Goal: Task Accomplishment & Management: Complete application form

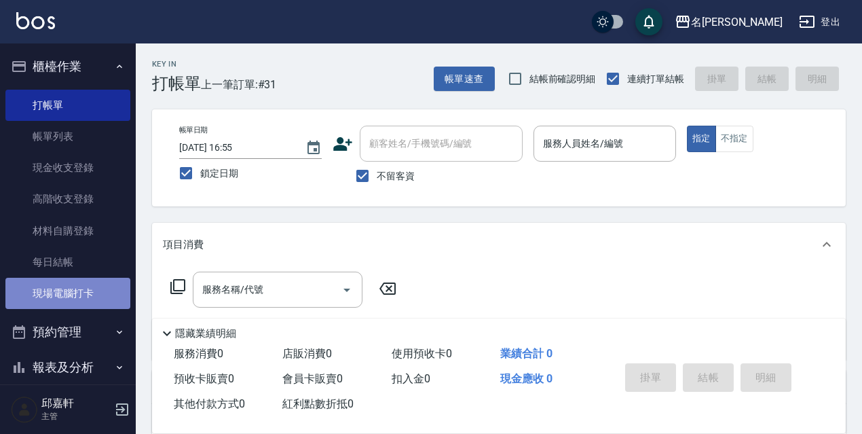
click at [88, 303] on link "現場電腦打卡" at bounding box center [67, 293] width 125 height 31
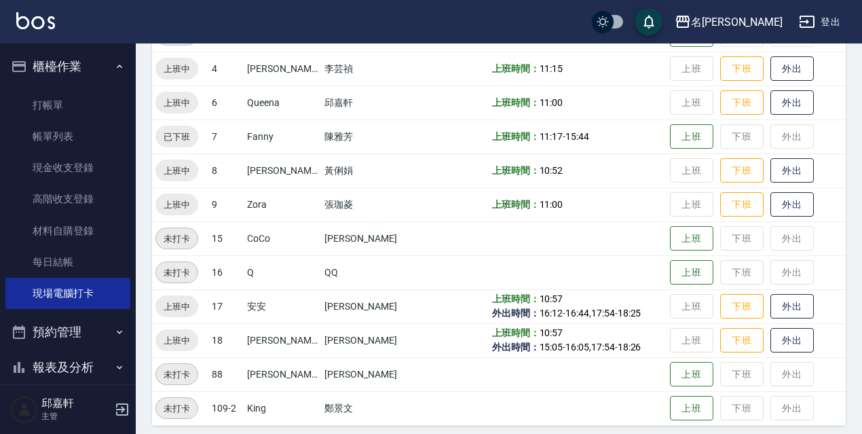
scroll to position [278, 0]
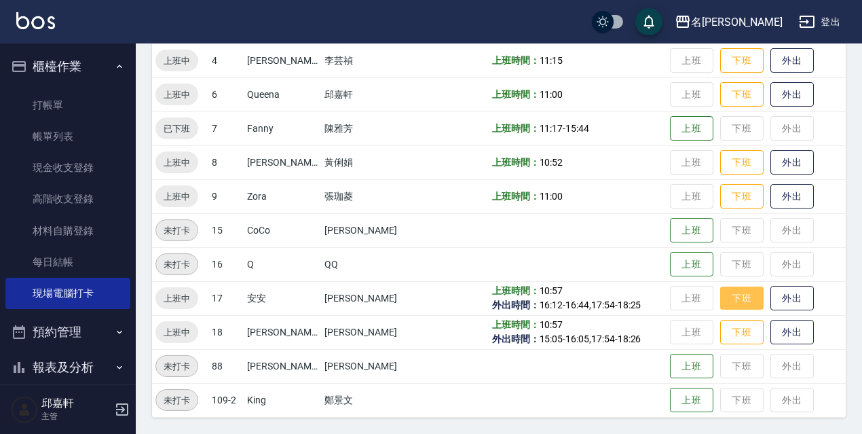
click at [725, 290] on button "下班" at bounding box center [741, 298] width 43 height 24
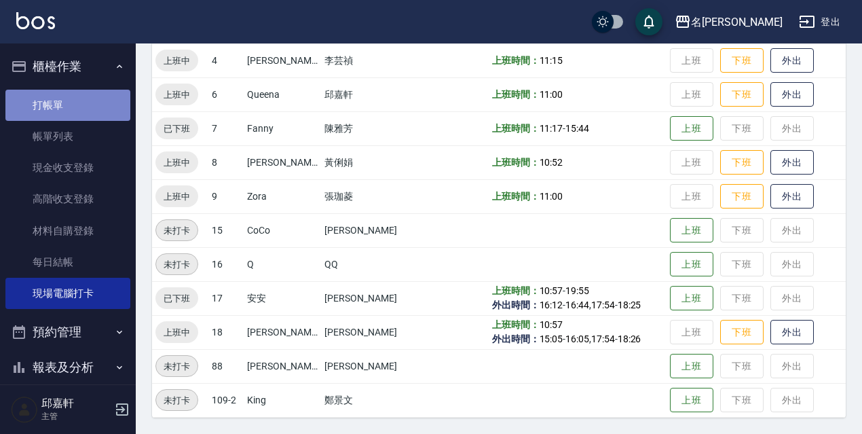
click at [102, 113] on link "打帳單" at bounding box center [67, 105] width 125 height 31
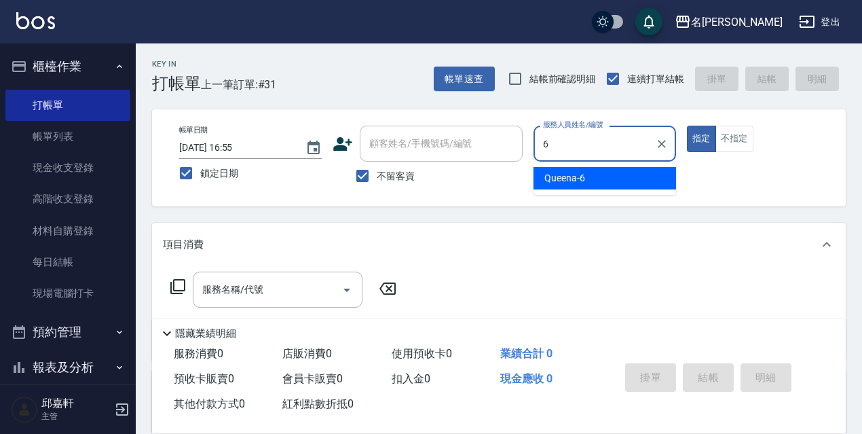
type input "Queena-6"
type button "true"
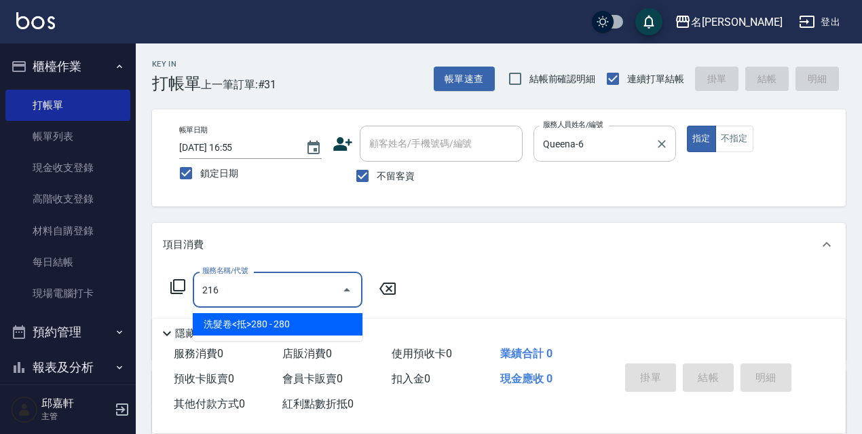
type input "洗髮卷<抵>280(216)"
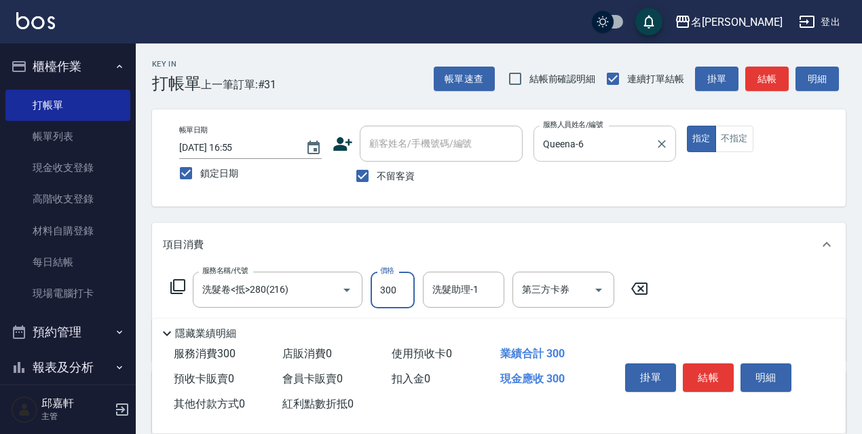
type input "300"
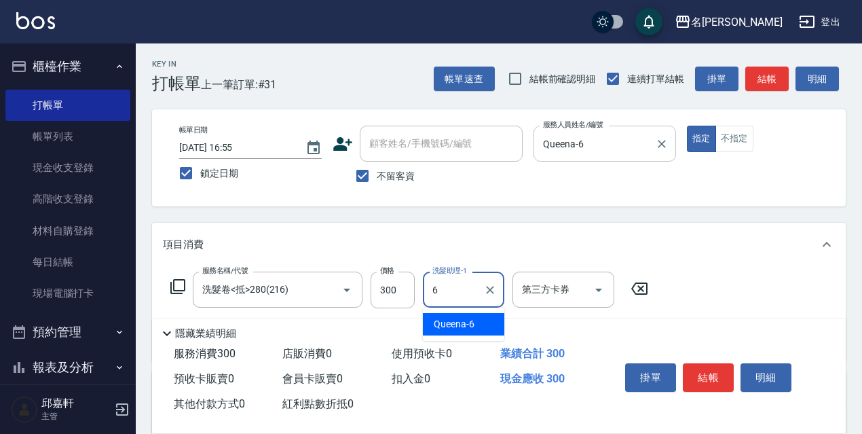
type input "Queena-6"
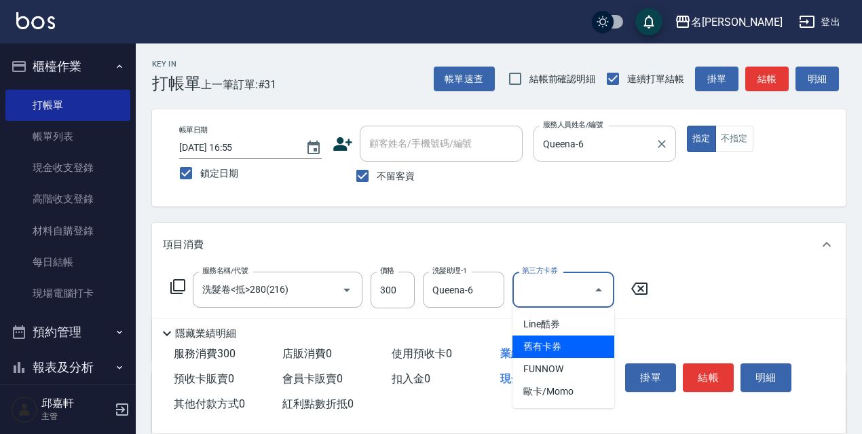
type input "舊有卡券"
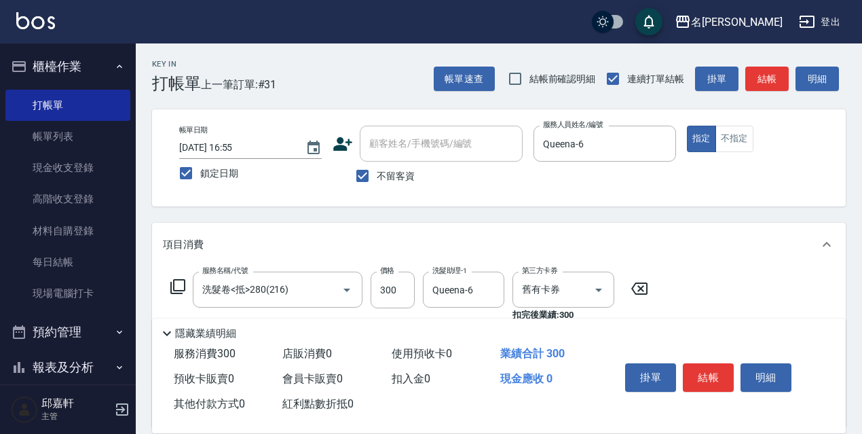
scroll to position [136, 0]
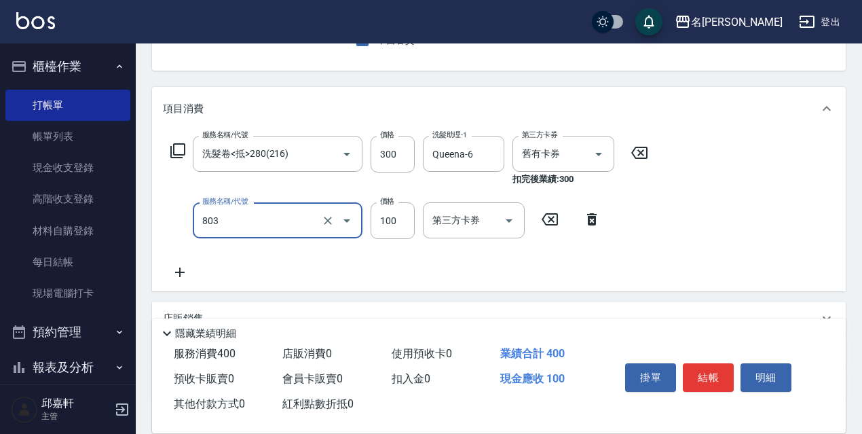
type input "電棒/夾直(803)"
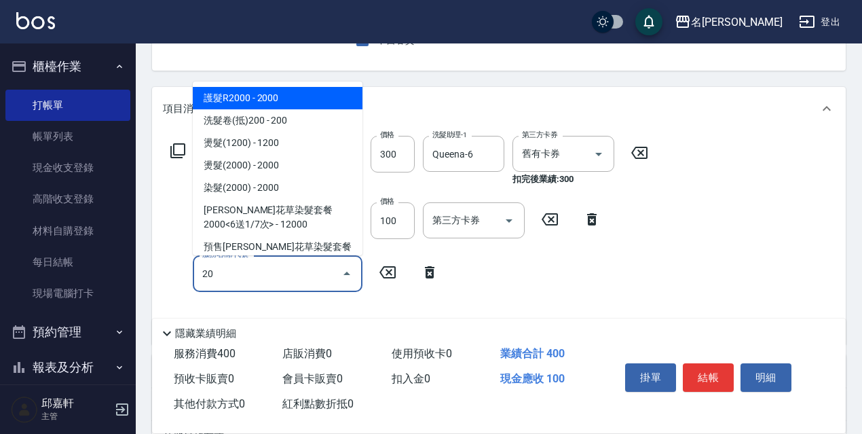
type input "2"
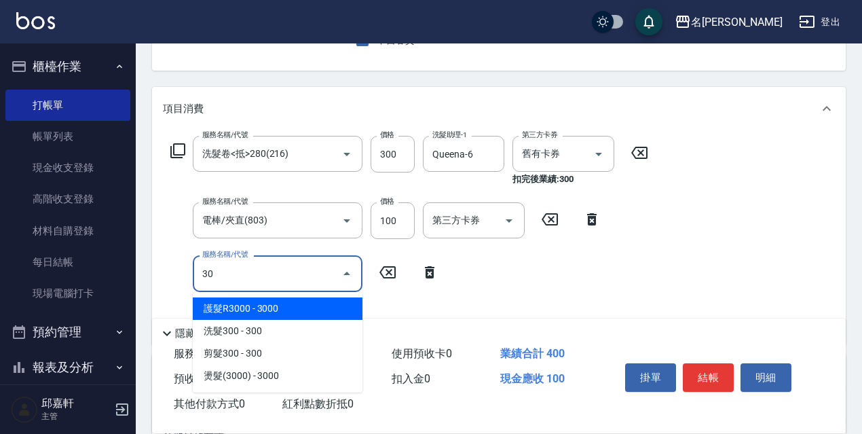
type input "3"
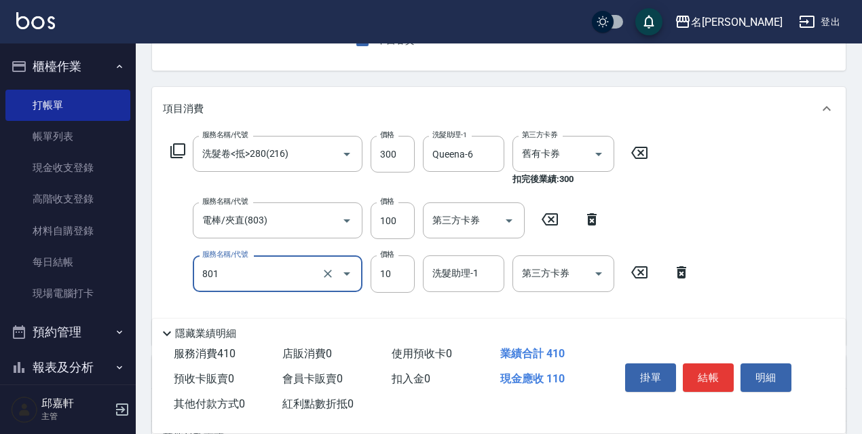
type input "潤絲精(801)"
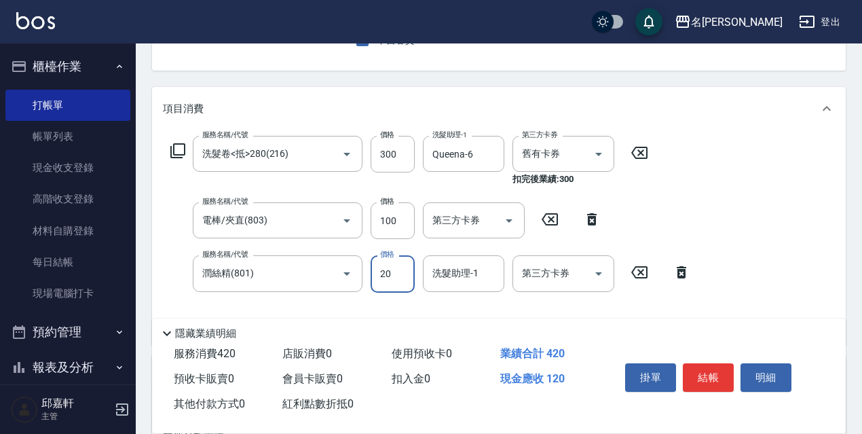
type input "20"
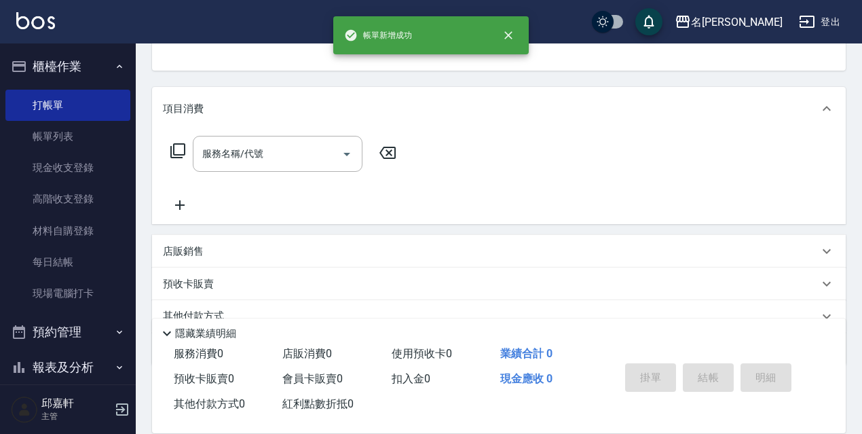
scroll to position [132, 0]
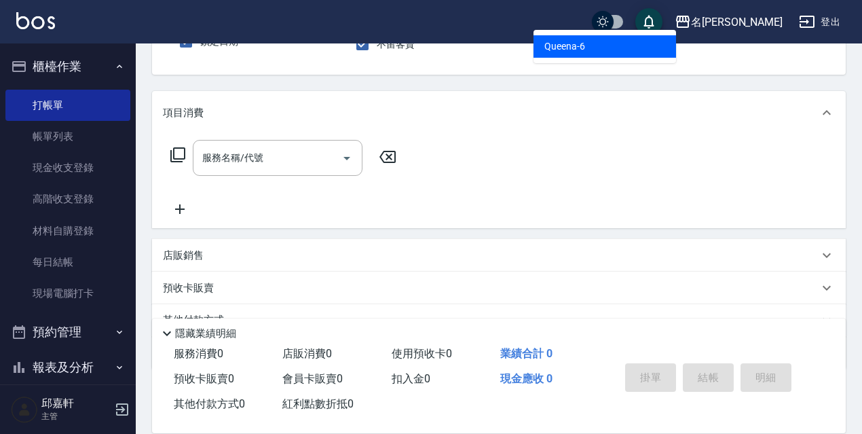
type input "Queena-6"
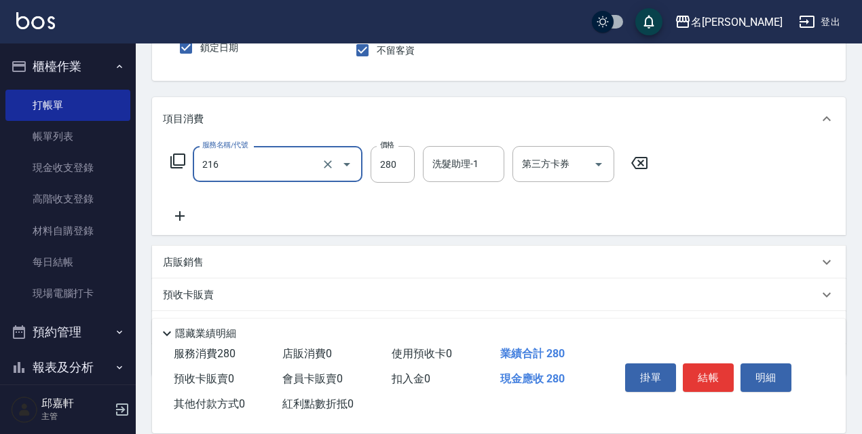
type input "洗髮卷<抵>280(216)"
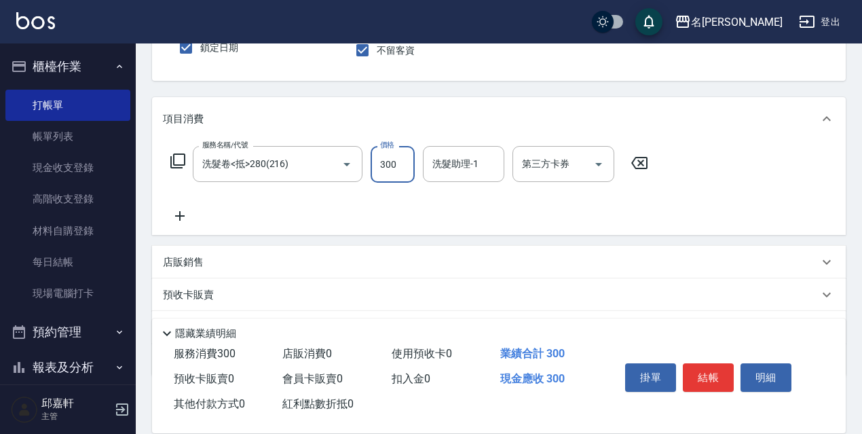
type input "300"
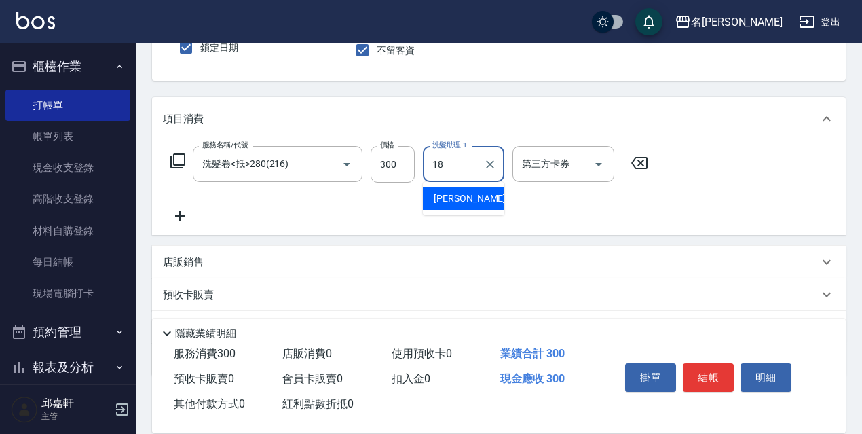
type input "[PERSON_NAME]-18"
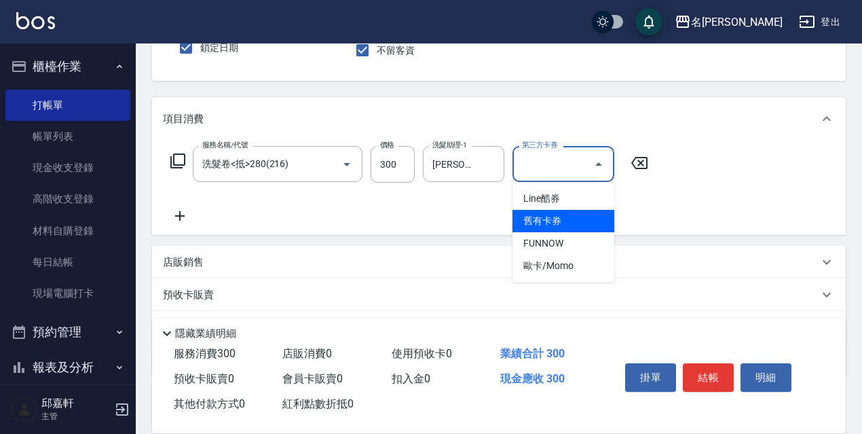
type input "舊有卡券"
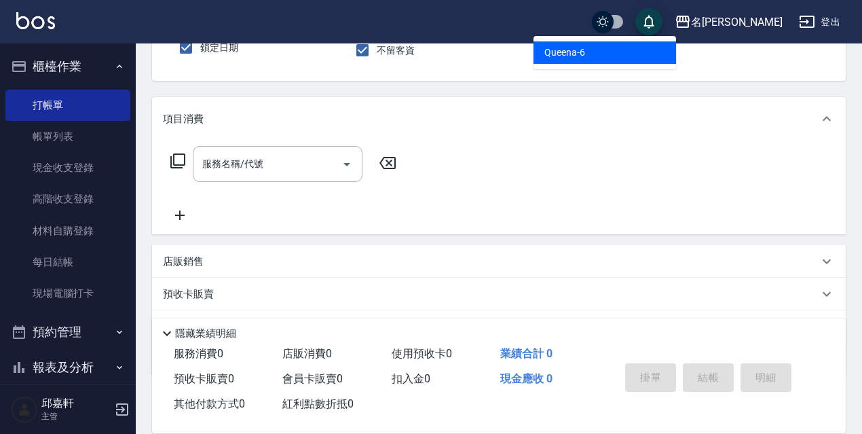
type input "Queena-6"
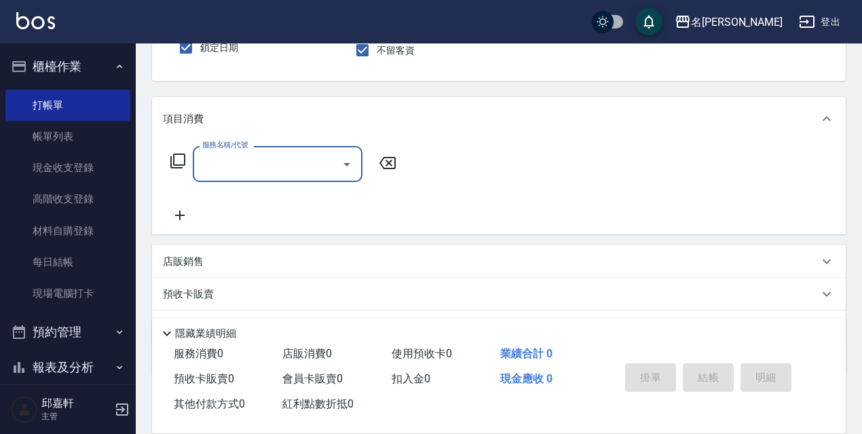
scroll to position [0, 0]
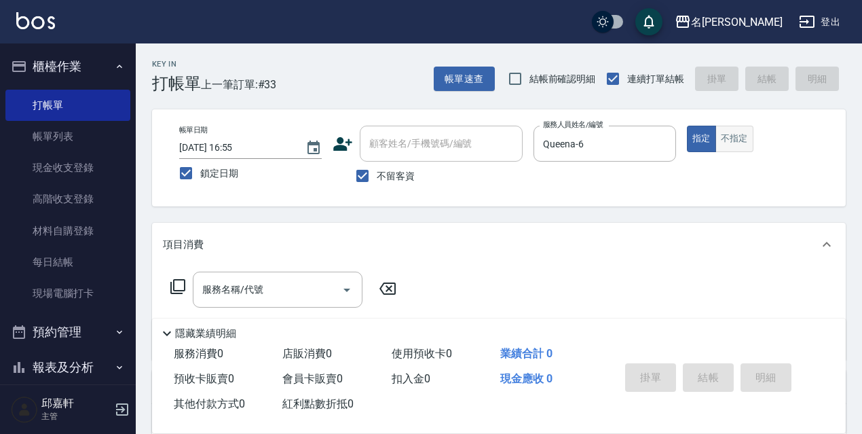
drag, startPoint x: 723, startPoint y: 121, endPoint x: 751, endPoint y: 141, distance: 35.0
click at [724, 121] on div "帳單日期 [DATE] 16:55 鎖定日期 顧客姓名/手機號碼/編號 顧客姓名/手機號碼/編號 不留客資 服務人員姓名/編號 Queena-6 服務人員姓名…" at bounding box center [499, 157] width 694 height 97
click at [751, 141] on button "不指定" at bounding box center [734, 139] width 38 height 26
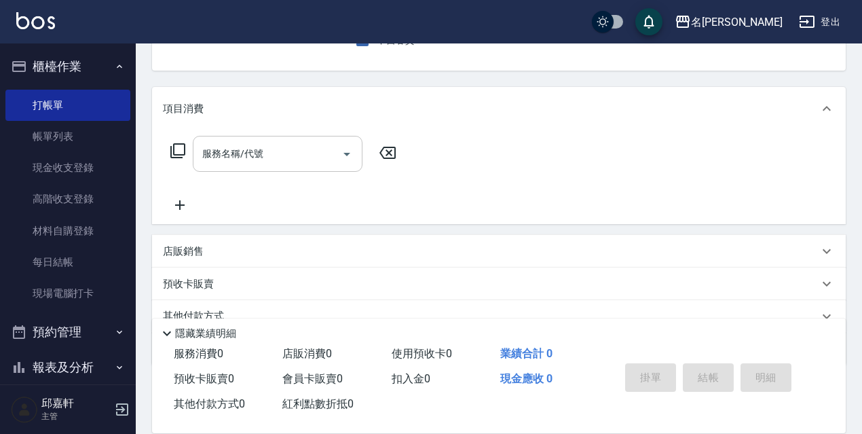
click at [230, 167] on div "服務名稱/代號" at bounding box center [278, 154] width 170 height 36
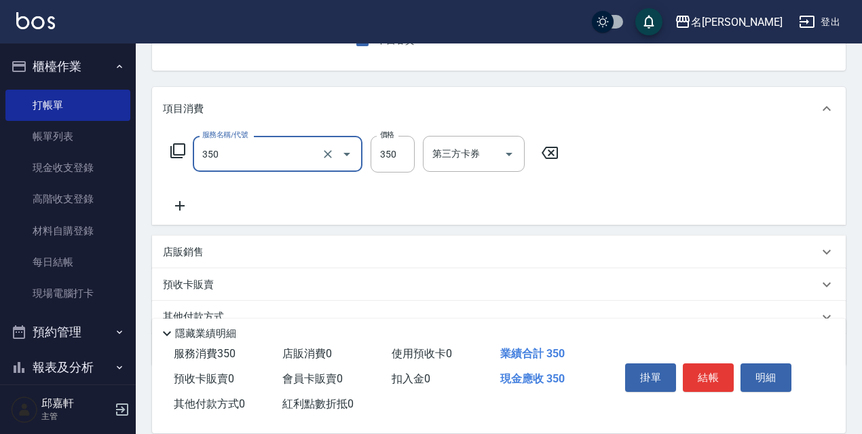
type input "洗髮350(350)"
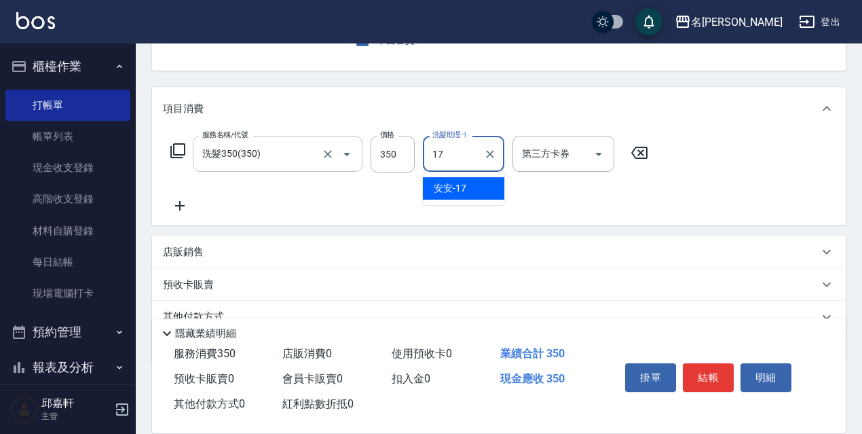
type input "安安-17"
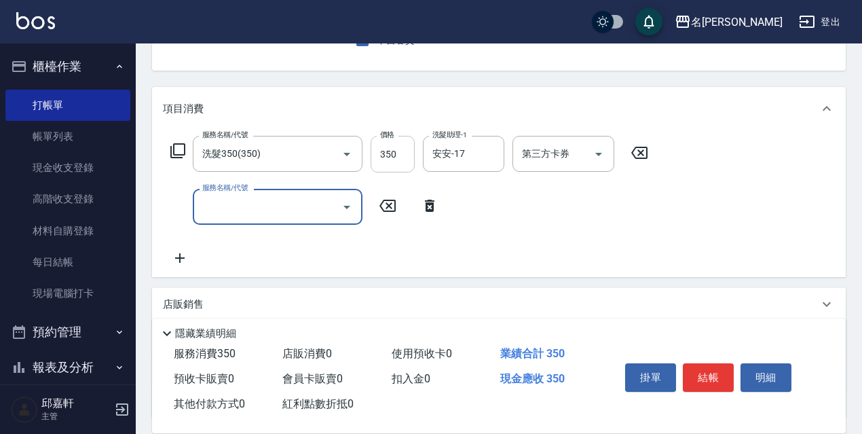
click at [407, 156] on input "350" at bounding box center [393, 154] width 44 height 37
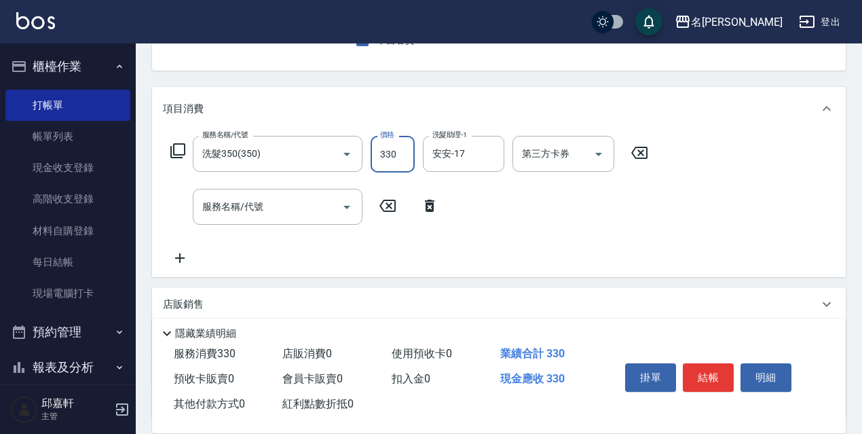
type input "330"
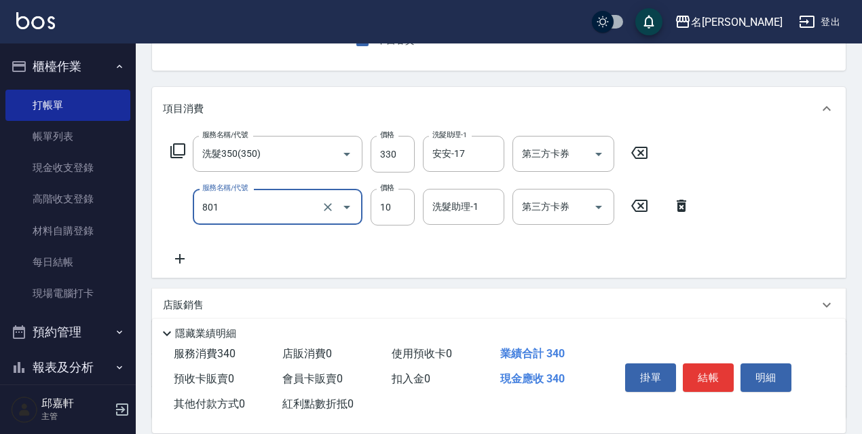
type input "潤絲精(801)"
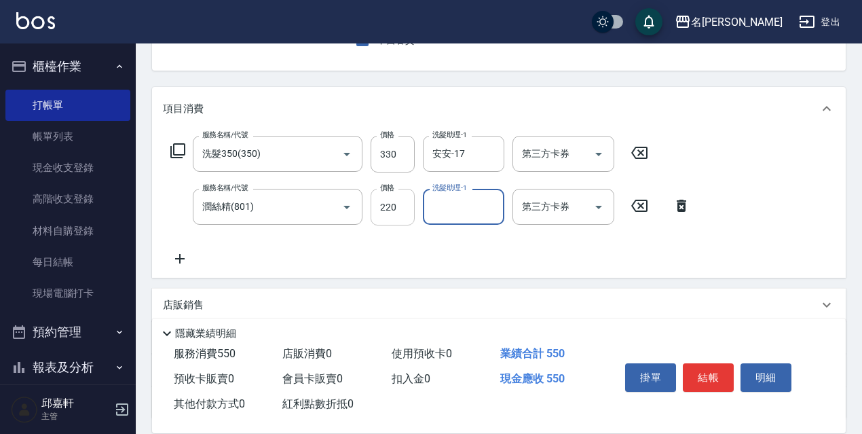
click at [407, 206] on input "220" at bounding box center [393, 207] width 44 height 37
type input "20"
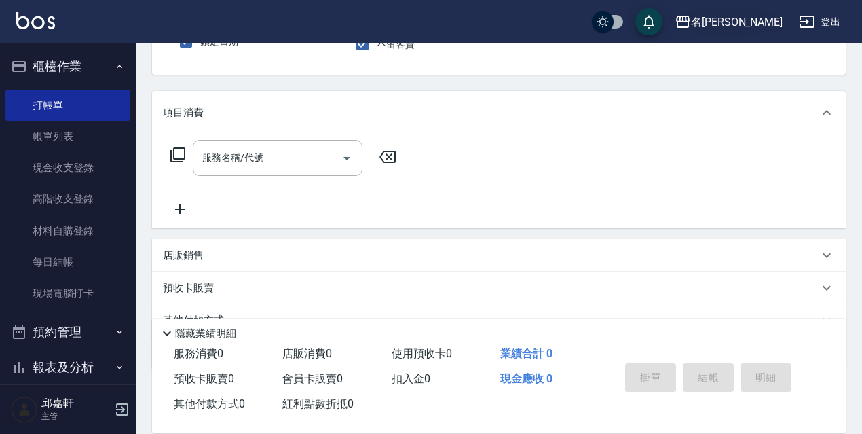
scroll to position [0, 0]
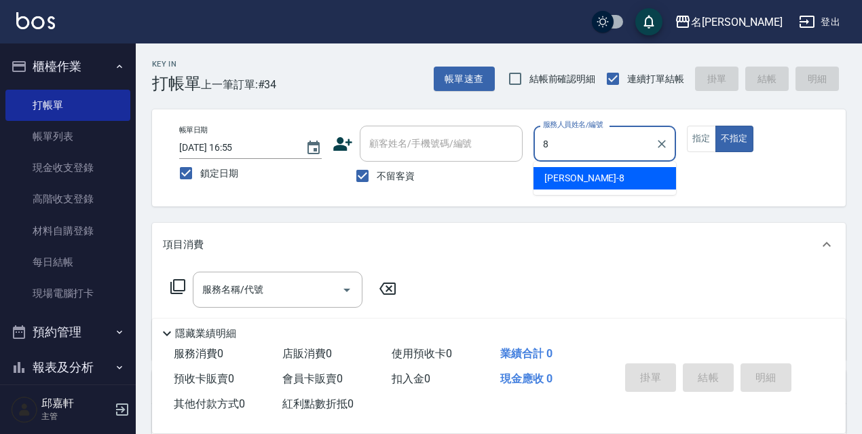
type input "Cindy-8"
type button "false"
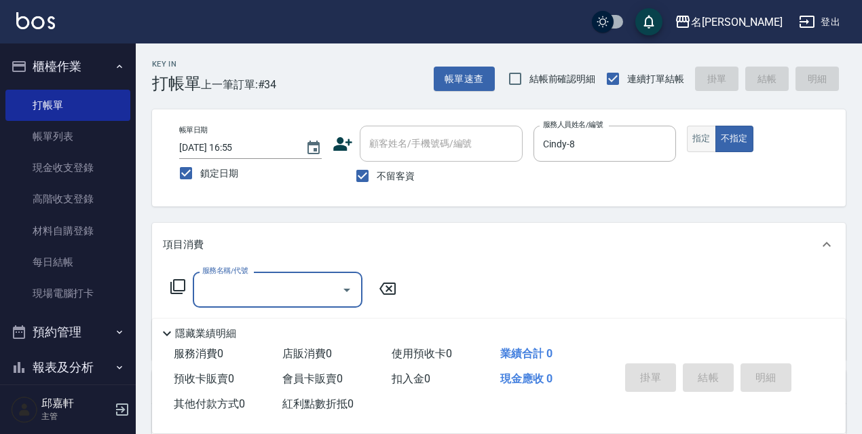
click at [702, 147] on button "指定" at bounding box center [701, 139] width 29 height 26
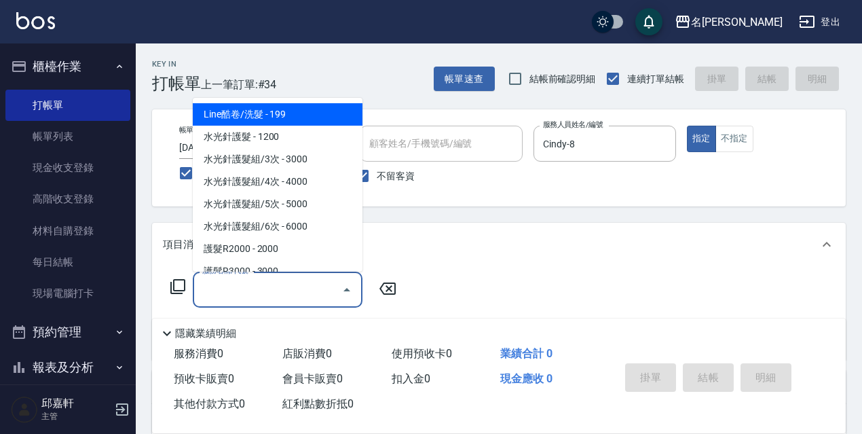
click at [311, 285] on input "服務名稱/代號" at bounding box center [267, 290] width 137 height 24
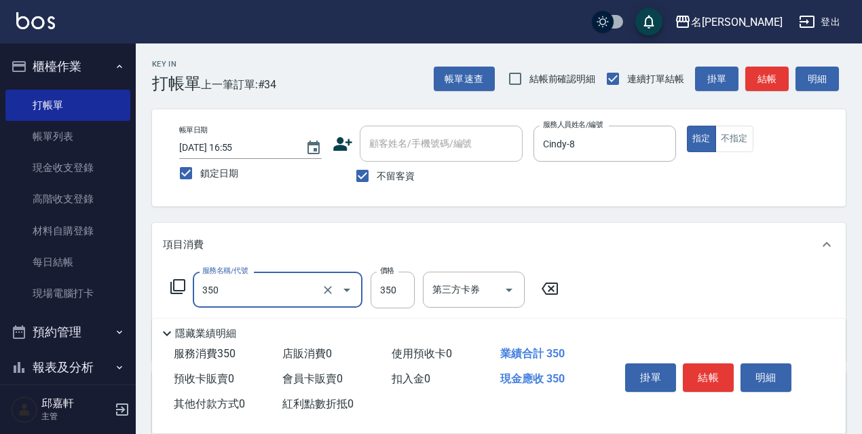
type input "洗髮350(350)"
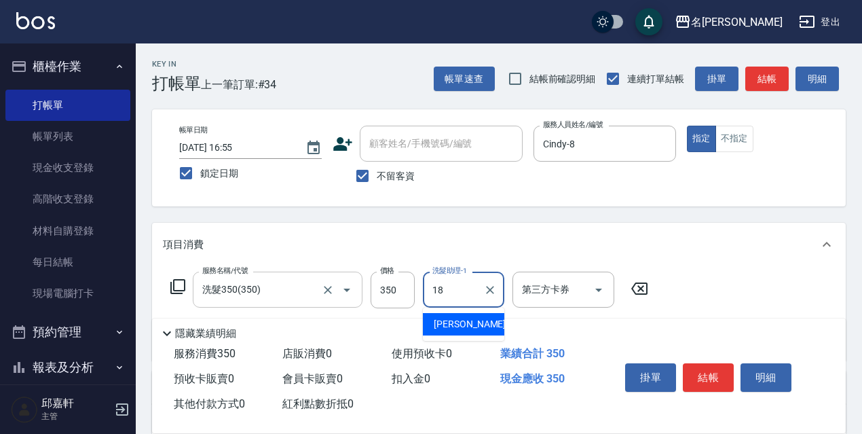
type input "倩倩-18"
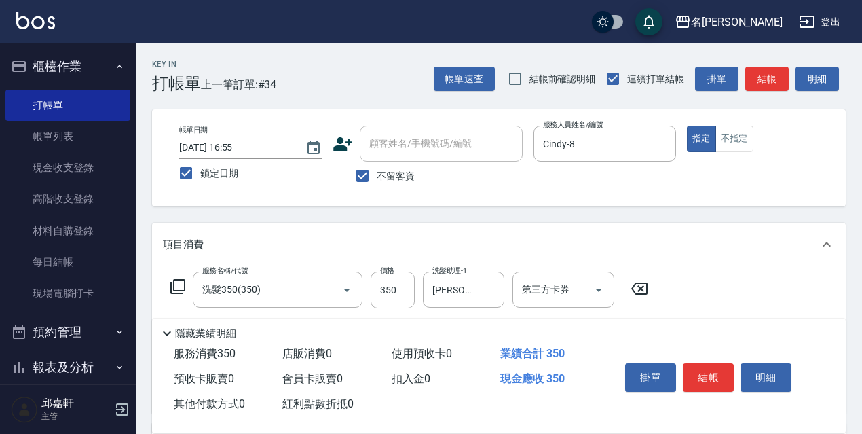
scroll to position [68, 0]
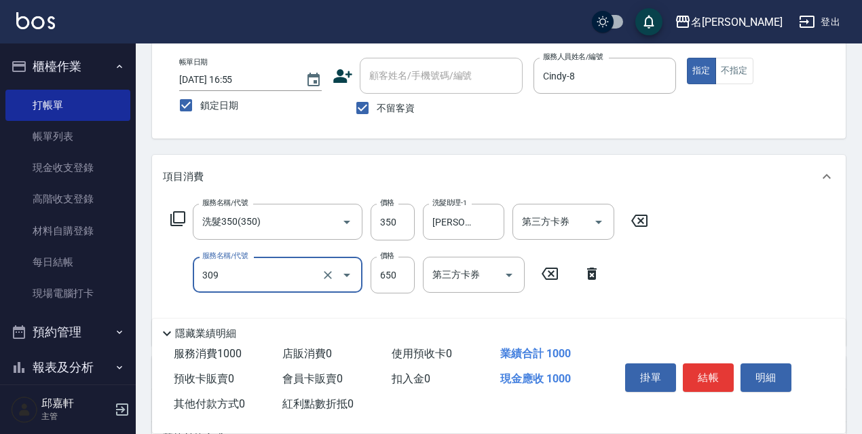
type input "剪髮650(309)"
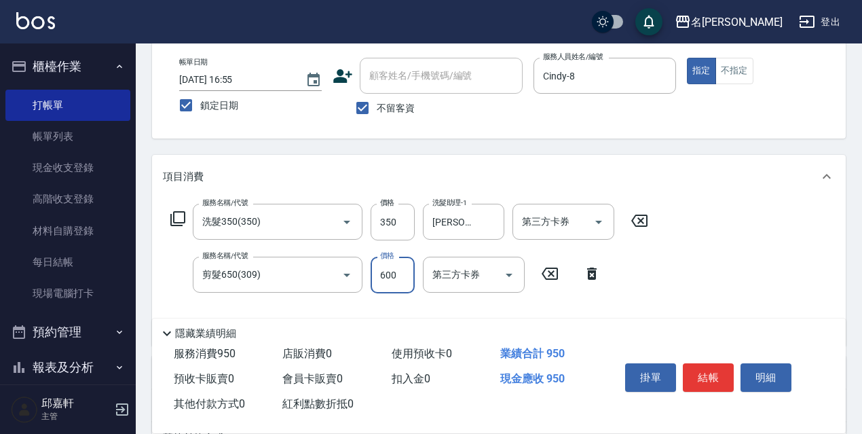
type input "600"
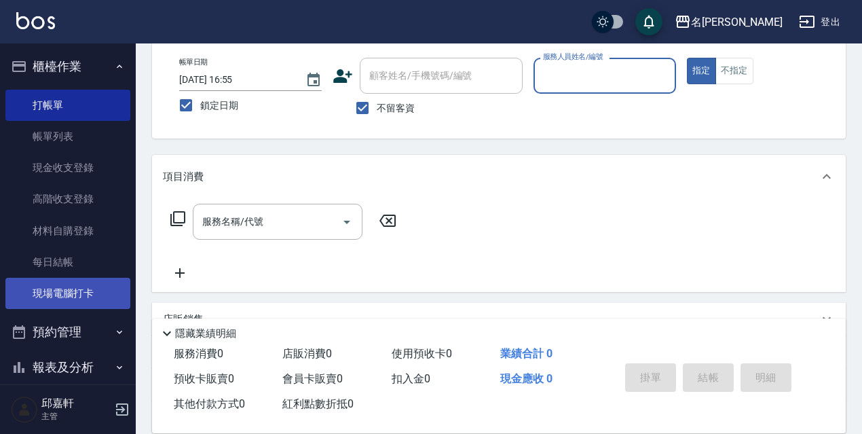
click at [48, 280] on link "現場電腦打卡" at bounding box center [67, 293] width 125 height 31
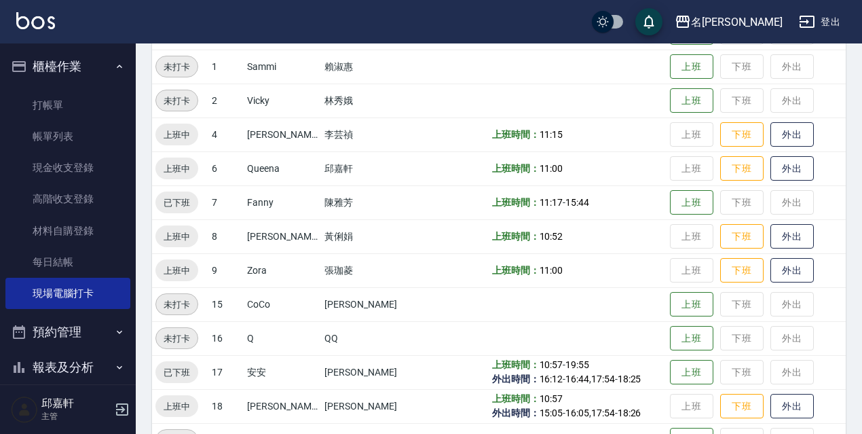
scroll to position [278, 0]
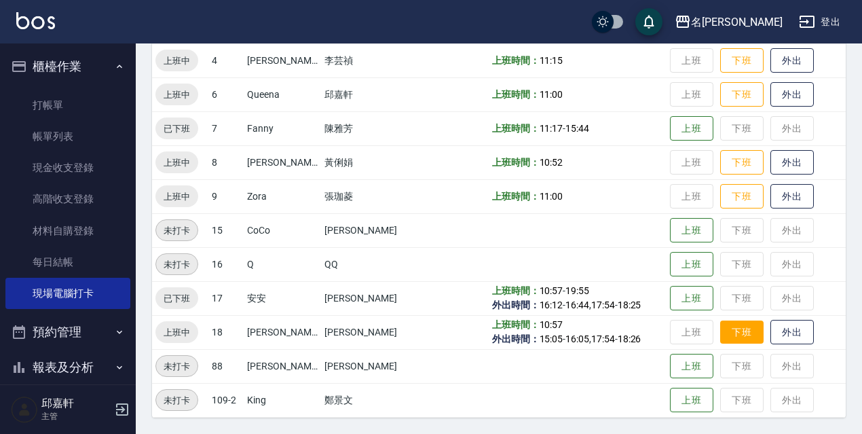
click at [725, 333] on button "下班" at bounding box center [741, 332] width 43 height 24
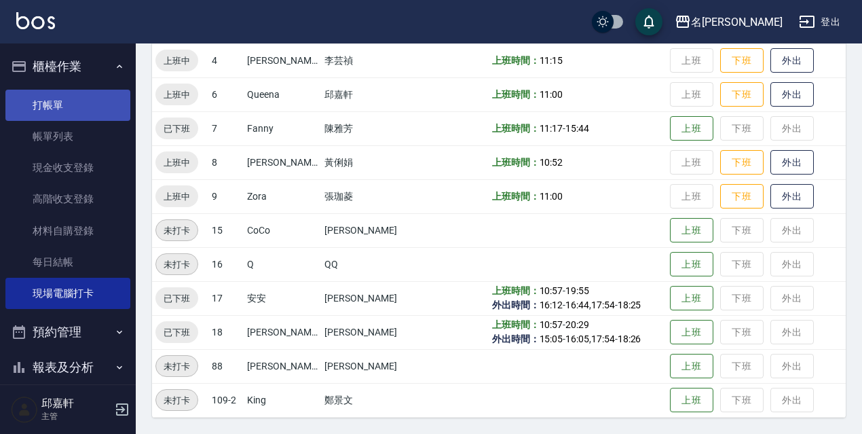
click at [35, 95] on link "打帳單" at bounding box center [67, 105] width 125 height 31
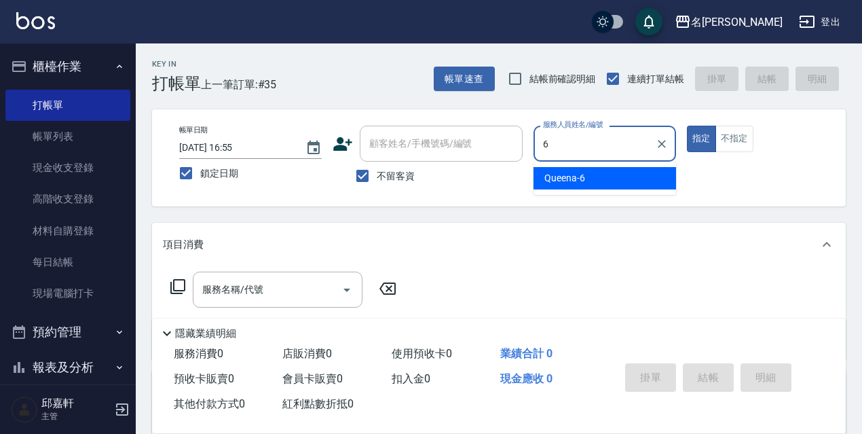
type input "Queena-6"
type button "true"
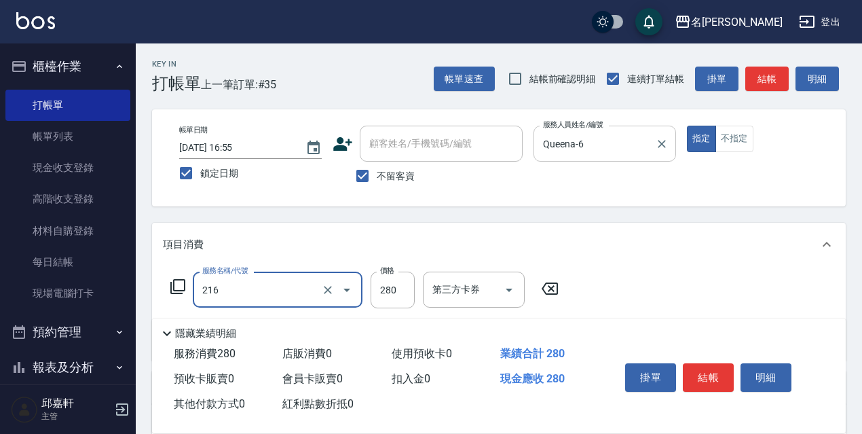
type input "洗髮卷<抵>280(216)"
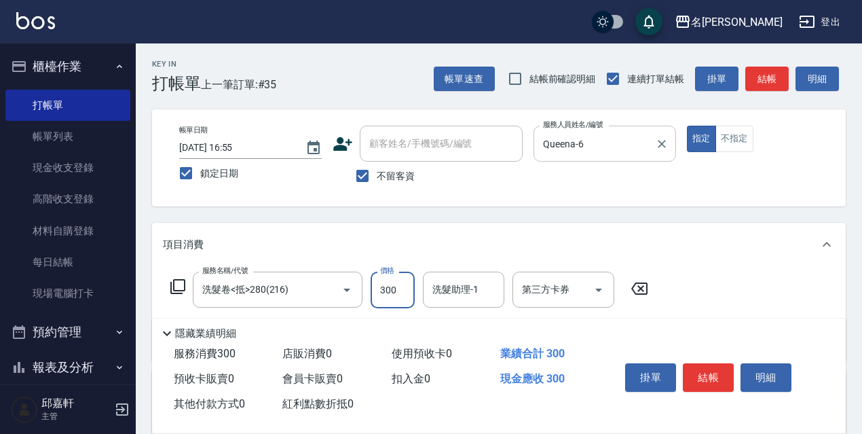
type input "300"
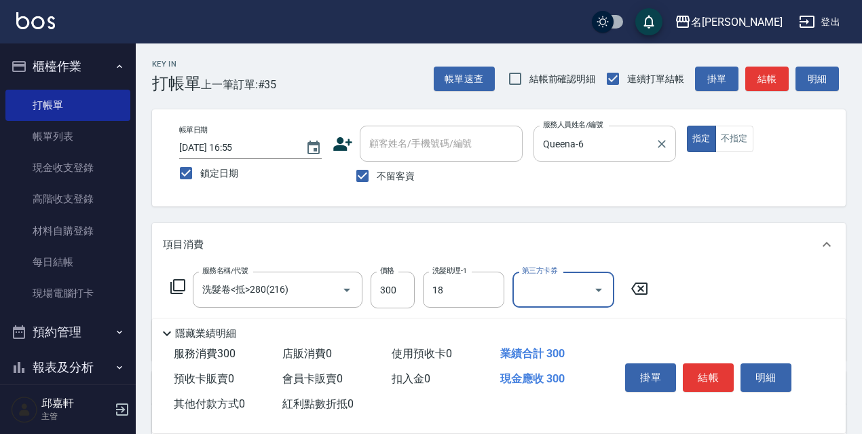
type input "倩倩-18"
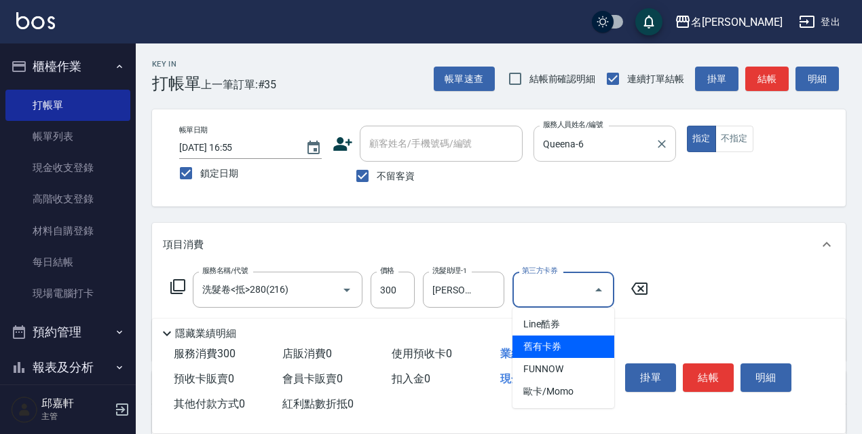
type input "舊有卡券"
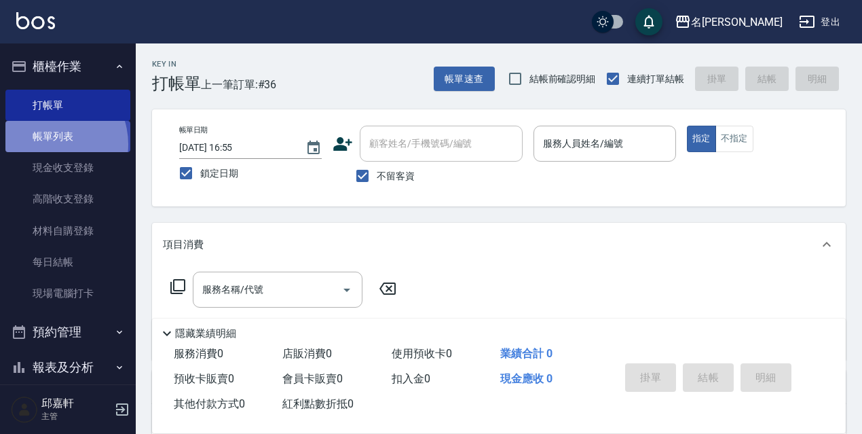
click at [47, 145] on link "帳單列表" at bounding box center [67, 136] width 125 height 31
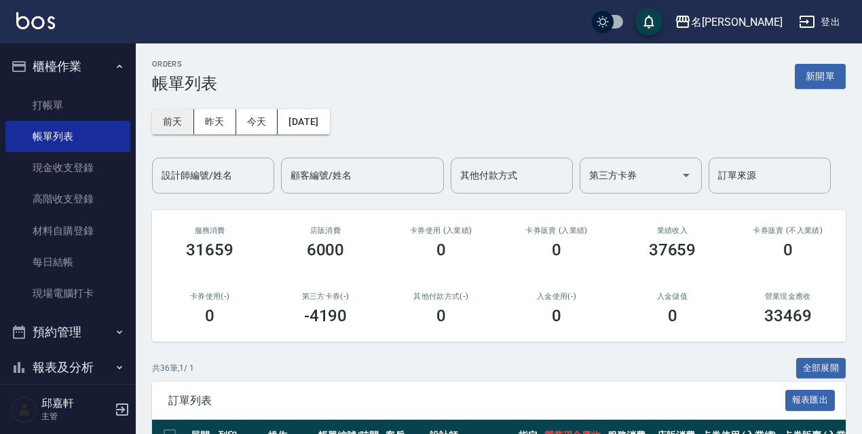
drag, startPoint x: 142, startPoint y: 129, endPoint x: 153, endPoint y: 129, distance: 11.5
click at [164, 128] on button "前天" at bounding box center [173, 121] width 42 height 25
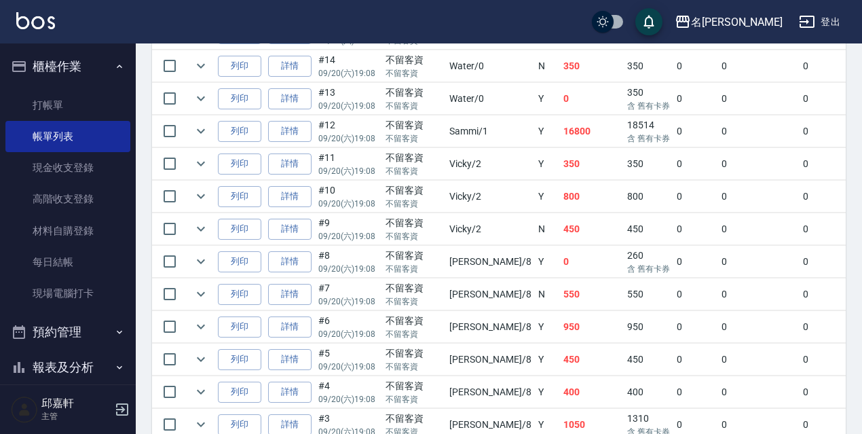
scroll to position [887, 0]
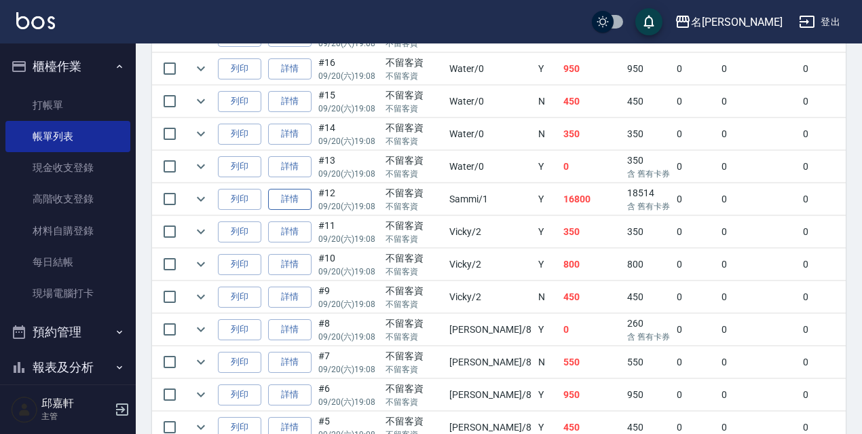
click at [305, 203] on link "詳情" at bounding box center [289, 199] width 43 height 21
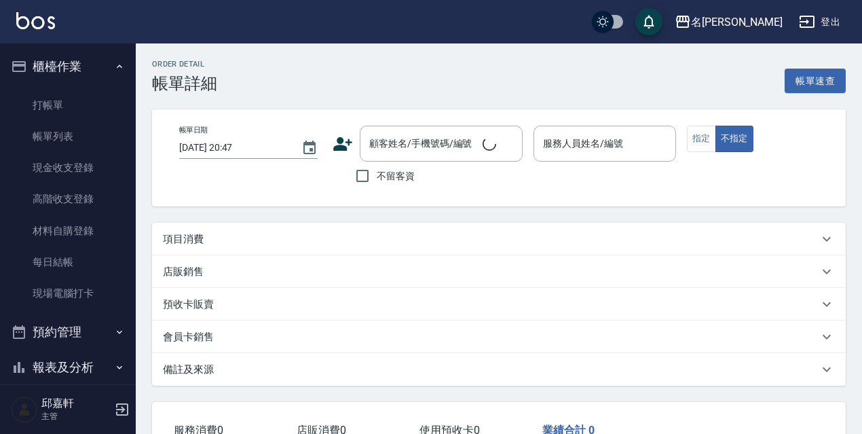
type input "2025/09/20 19:08"
checkbox input "true"
type input "Sammi-1"
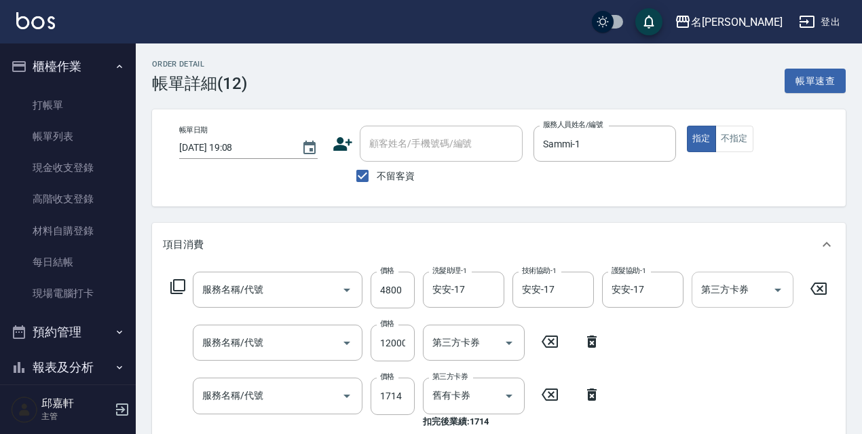
type input "阿速卡醫學燙髮(412)"
type input "中藥頭皮護理/6送1/(521)"
type input "中藥頭皮護理<6搭1>單1次卷(523)"
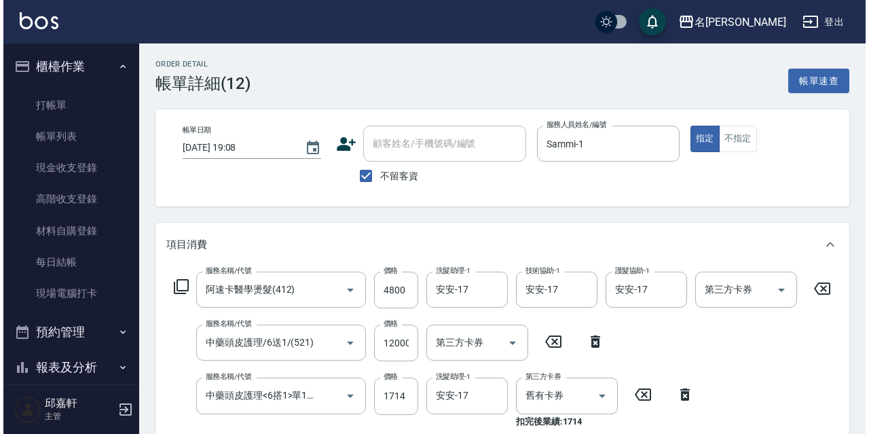
scroll to position [136, 0]
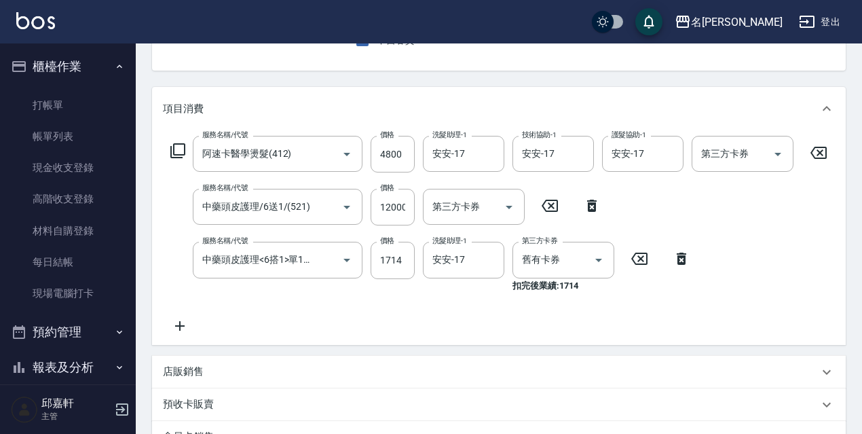
click at [185, 145] on icon at bounding box center [177, 150] width 15 height 15
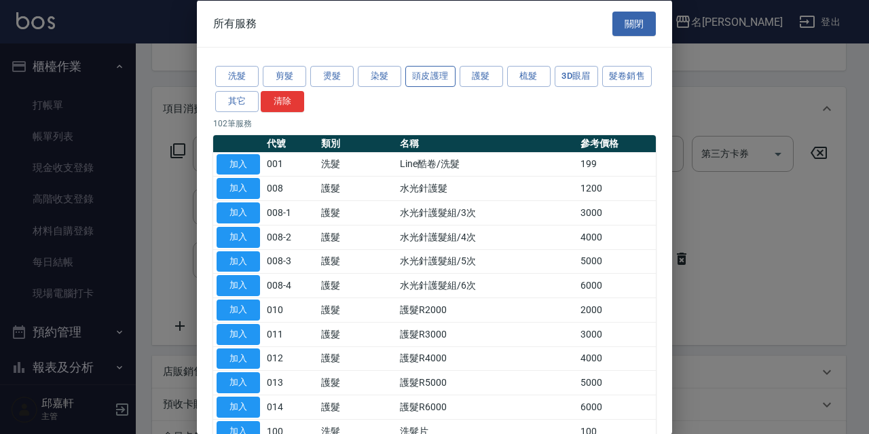
click at [432, 69] on button "頭皮護理" at bounding box center [430, 76] width 50 height 21
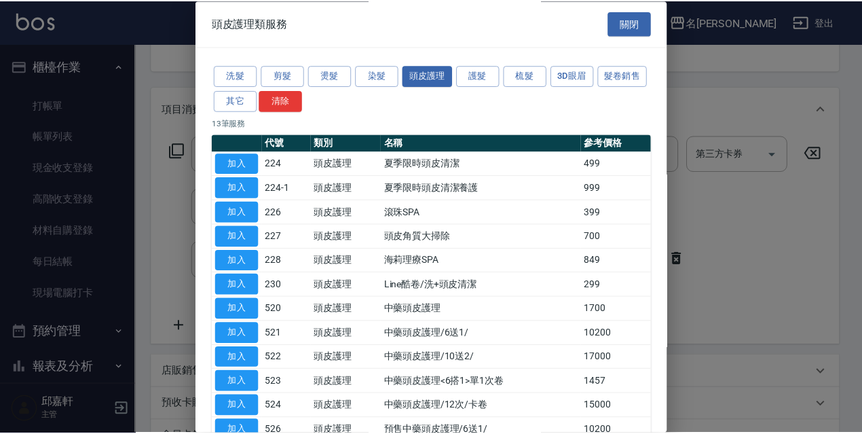
scroll to position [108, 0]
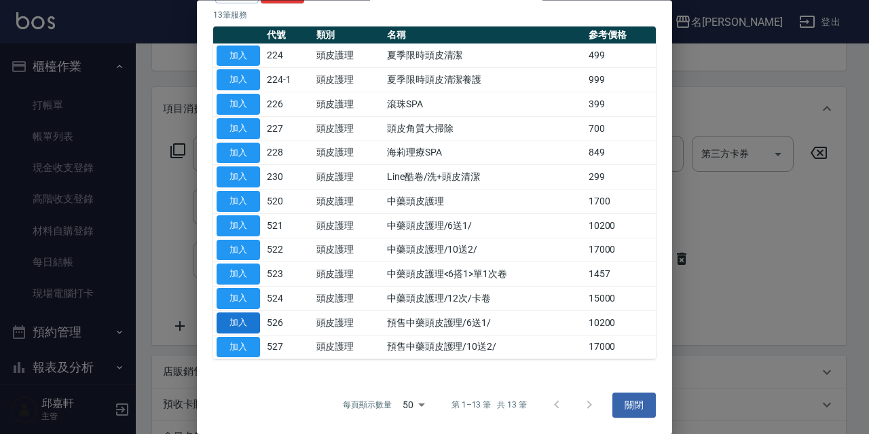
click at [256, 322] on button "加入" at bounding box center [238, 322] width 43 height 21
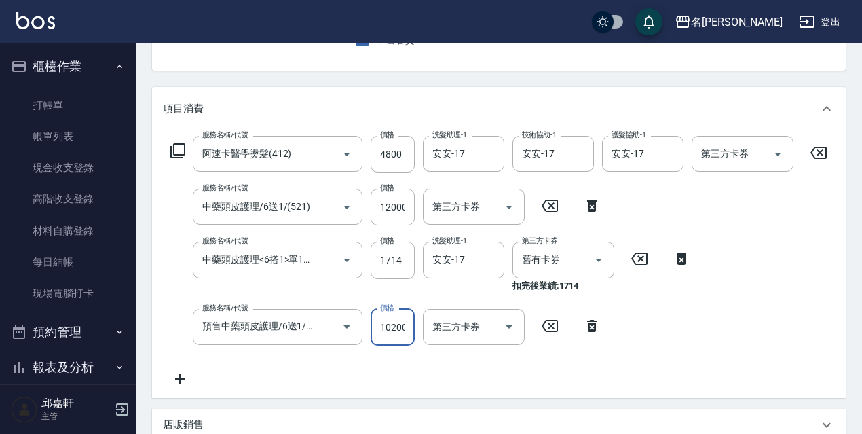
click at [387, 327] on input "10200" at bounding box center [393, 327] width 44 height 37
type input "12000"
click at [592, 211] on icon at bounding box center [592, 206] width 10 height 12
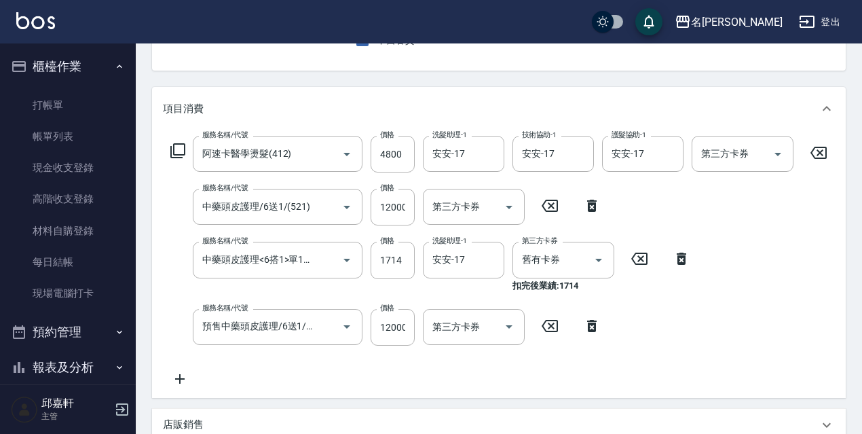
type input "預售中藥頭皮護理/6送1/(526)"
type input "12000"
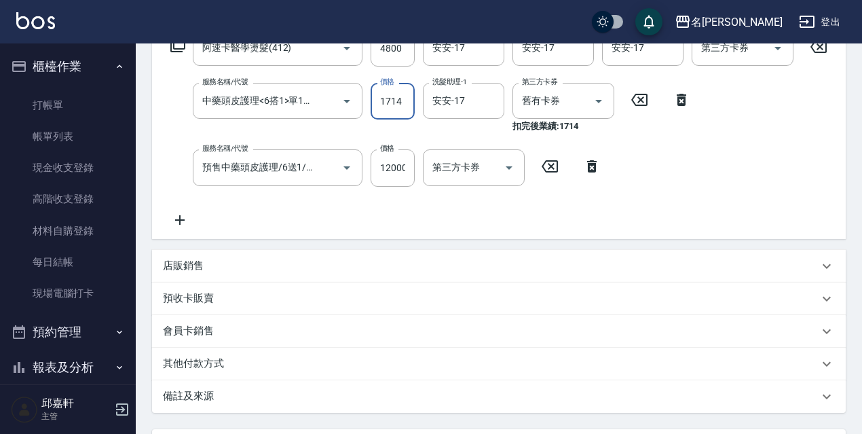
scroll to position [106, 0]
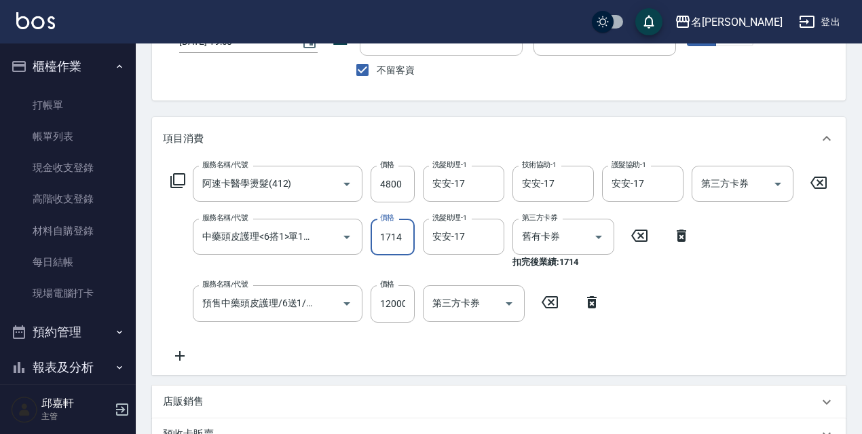
click at [694, 297] on div "服務名稱/代號 阿速卡醫學燙髮(412) 服務名稱/代號 價格 4800 價格 洗髮助理-1 安安-17 洗髮助理-1 技術協助-1 安安-17 技術協助-1…" at bounding box center [499, 265] width 673 height 198
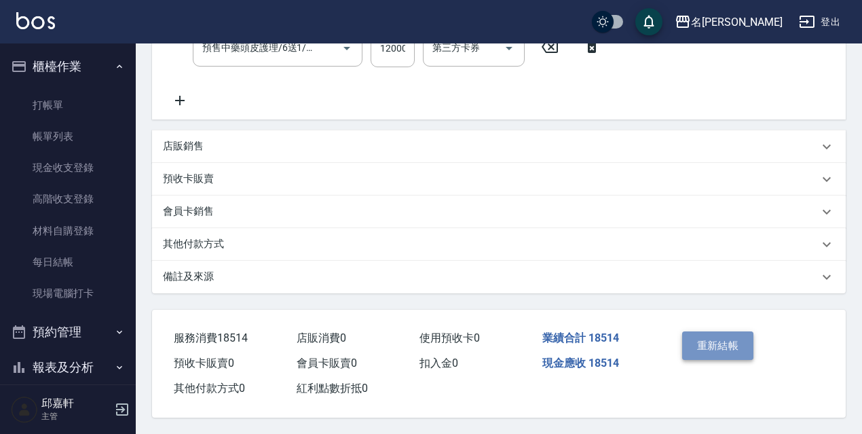
click at [706, 331] on button "重新結帳" at bounding box center [718, 345] width 72 height 29
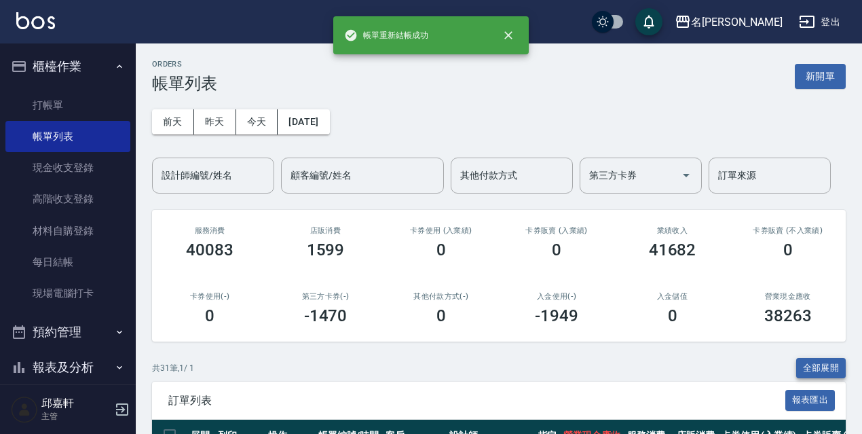
scroll to position [136, 0]
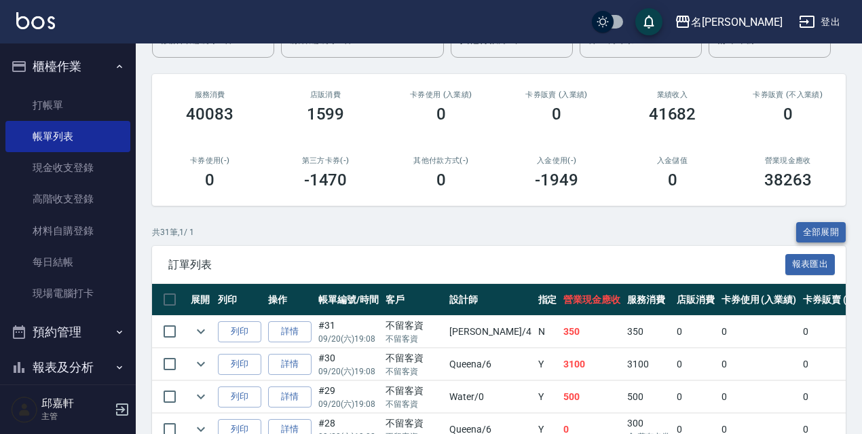
click at [840, 242] on button "全部展開" at bounding box center [821, 232] width 50 height 21
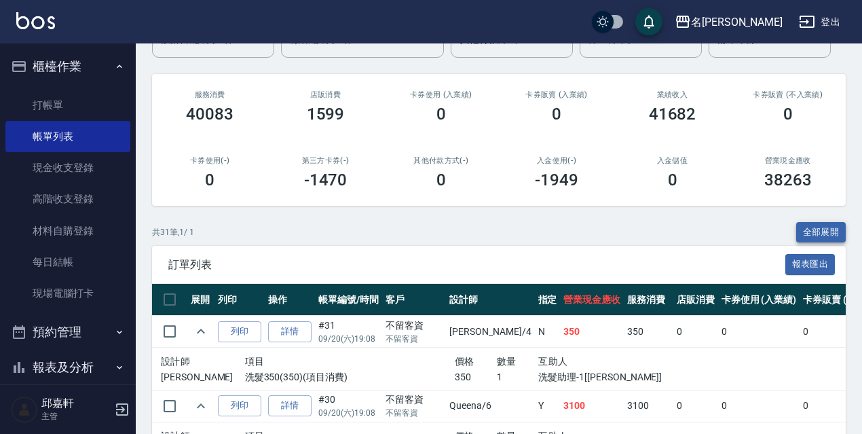
click at [842, 237] on button "全部展開" at bounding box center [821, 232] width 50 height 21
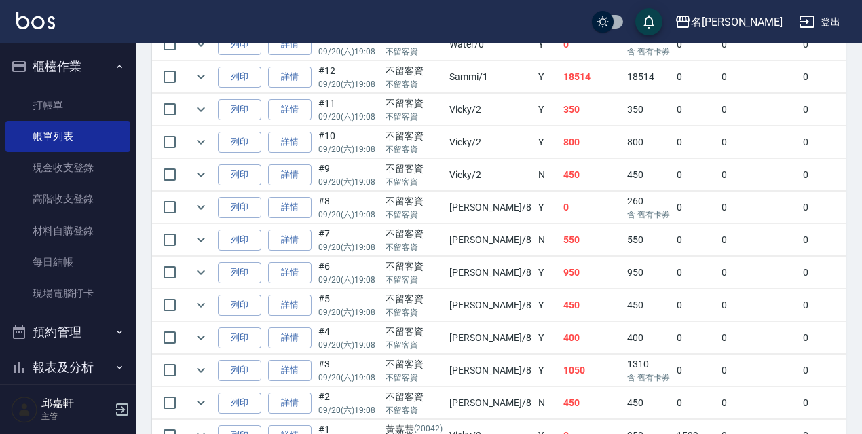
scroll to position [1091, 0]
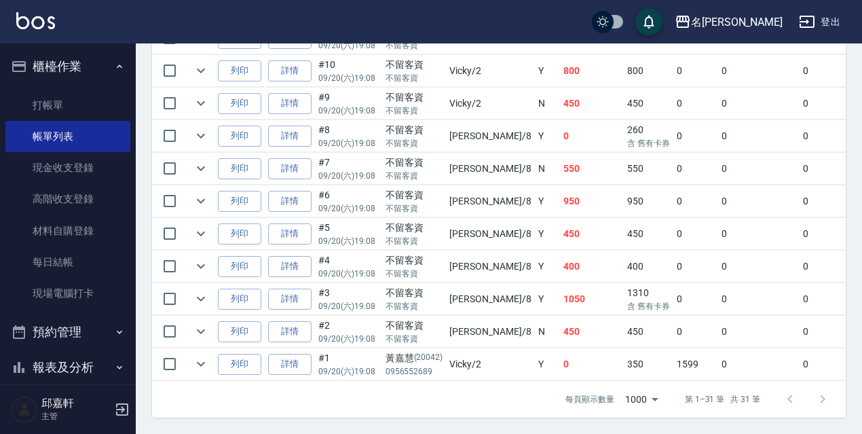
click at [633, 267] on td "400" at bounding box center [649, 266] width 50 height 32
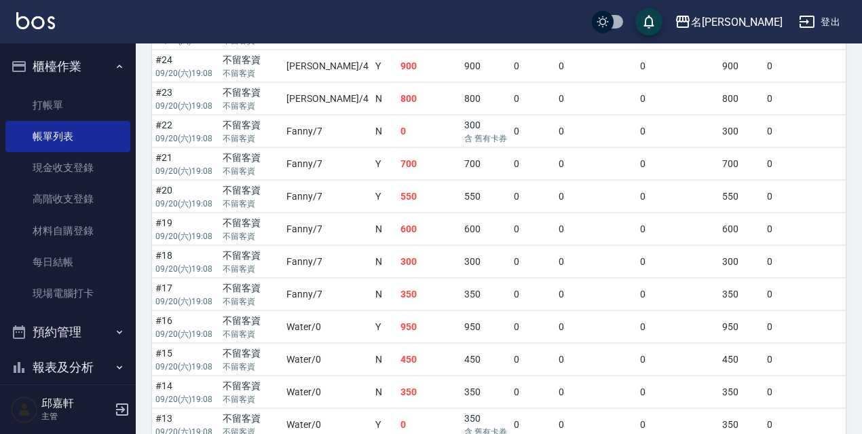
scroll to position [969, 0]
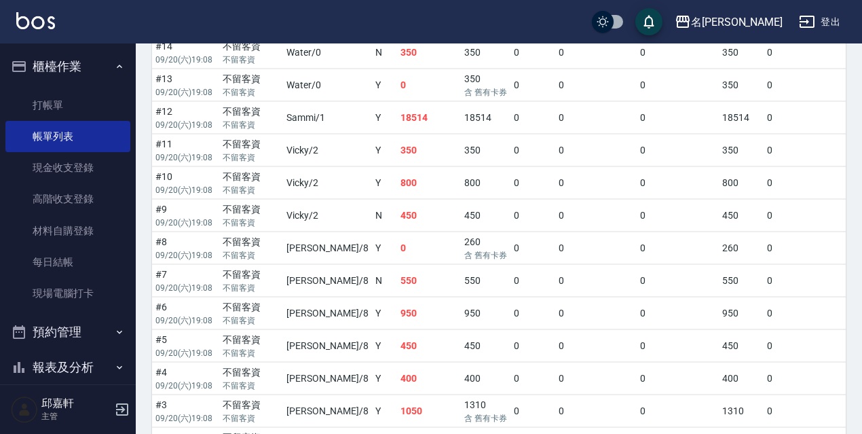
click at [179, 117] on td "#12 09/20 (六) 19:08" at bounding box center [185, 118] width 67 height 32
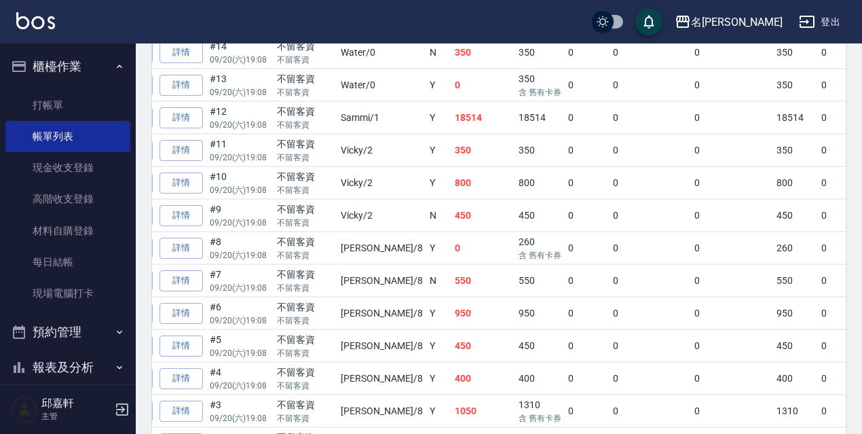
scroll to position [0, 81]
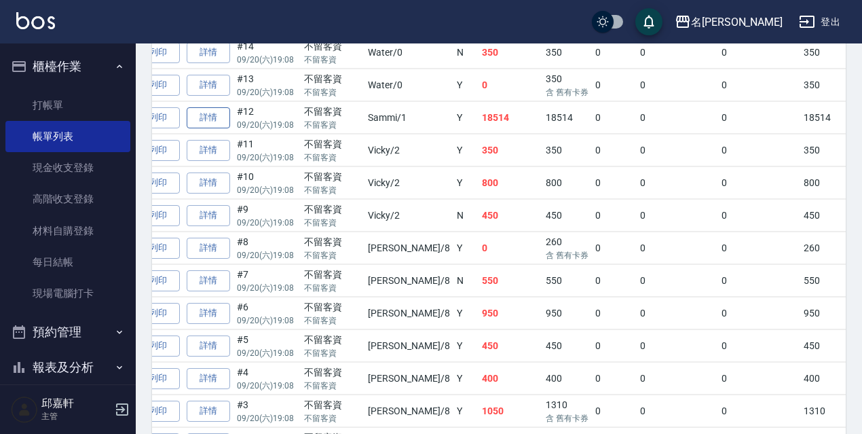
click at [200, 115] on link "詳情" at bounding box center [208, 117] width 43 height 21
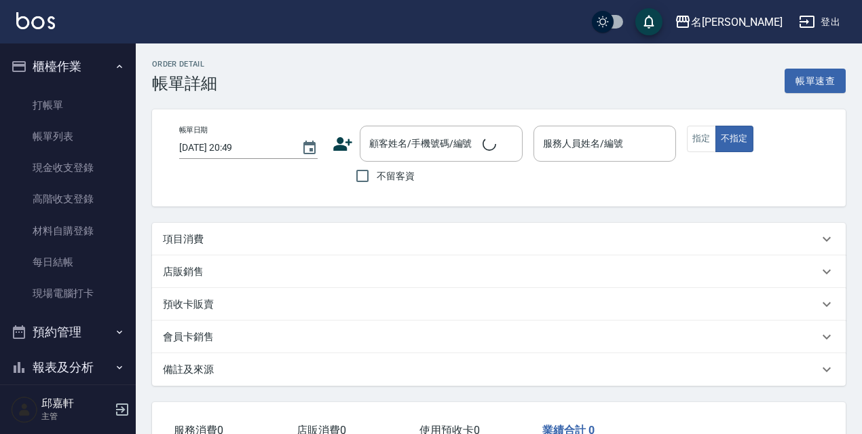
type input "2025/09/20 19:08"
checkbox input "true"
type input "Sammi-1"
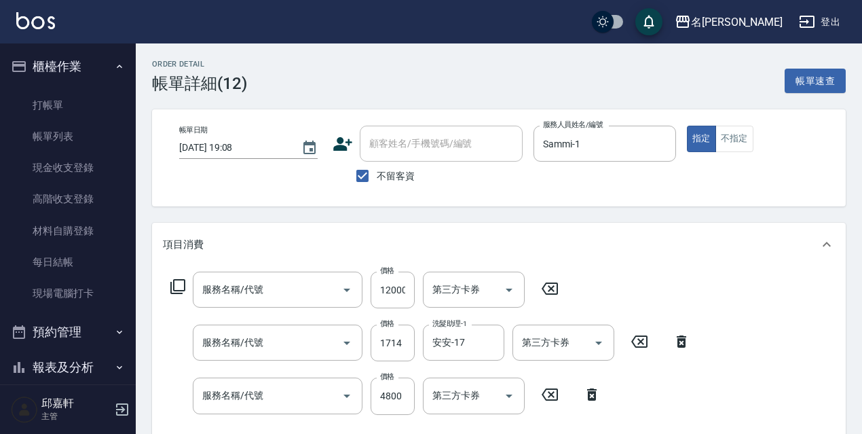
type input "預售中藥頭皮護理/6送1/(526)"
type input "中藥頭皮護理<6搭1>單1次卷(523)"
type input "阿速卡醫學燙髮(412)"
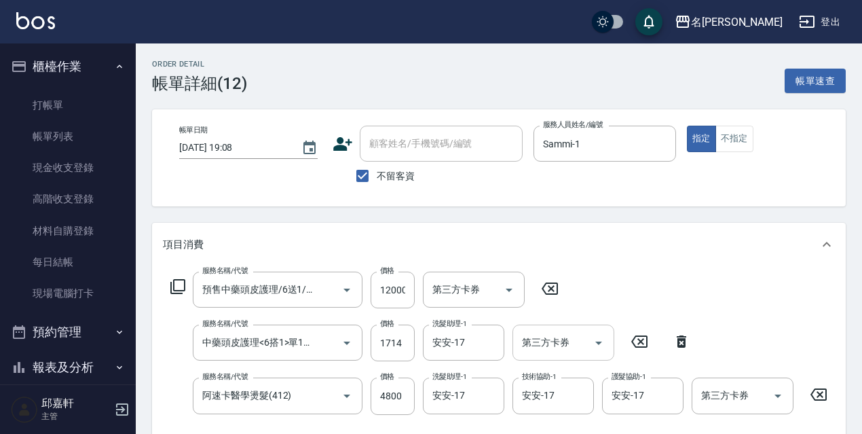
click at [610, 348] on div "第三方卡券" at bounding box center [563, 342] width 102 height 36
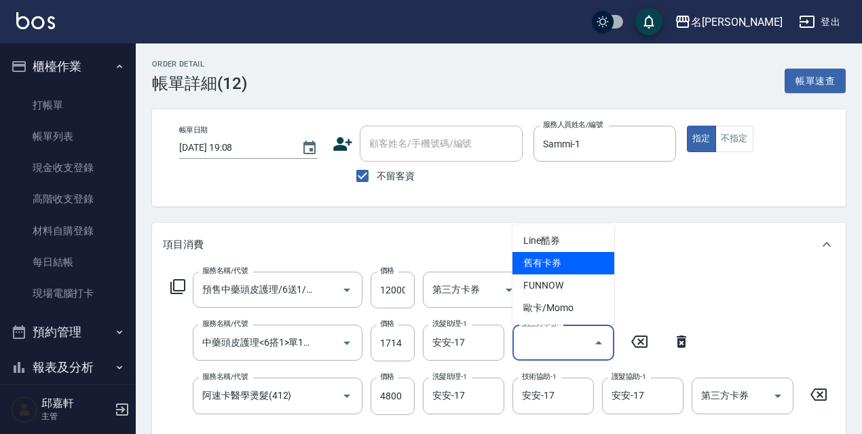
click at [576, 269] on span "舊有卡券" at bounding box center [563, 263] width 102 height 22
type input "舊有卡券"
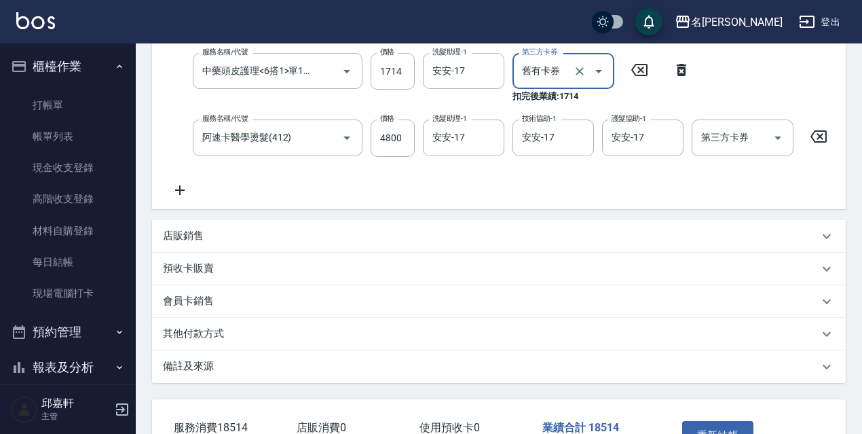
scroll to position [339, 0]
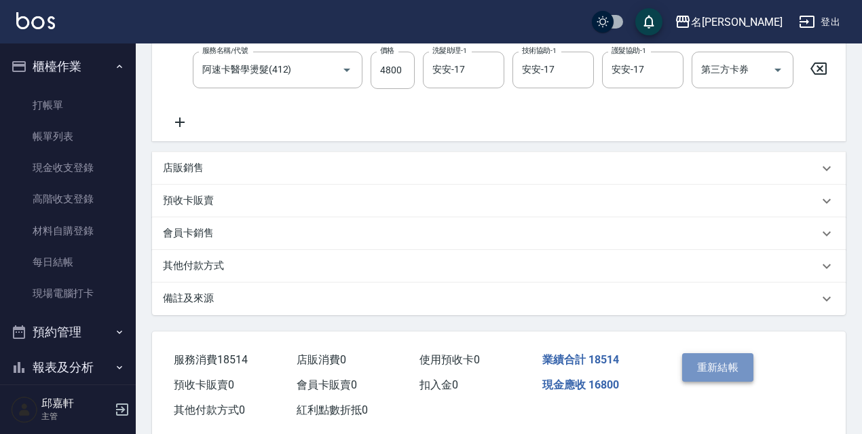
click at [711, 372] on button "重新結帳" at bounding box center [718, 367] width 72 height 29
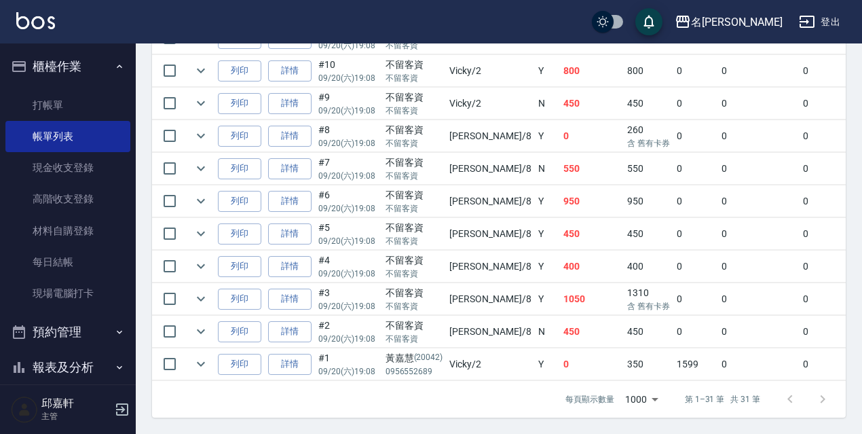
click at [476, 262] on td "Cindy /8" at bounding box center [490, 266] width 88 height 32
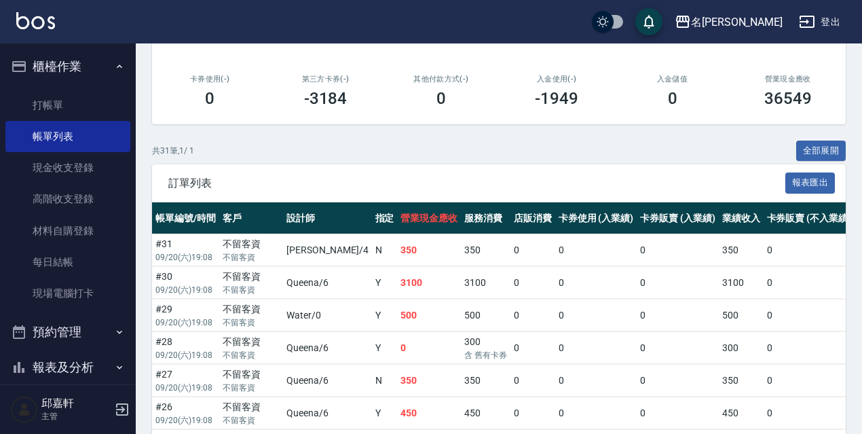
scroll to position [149, 0]
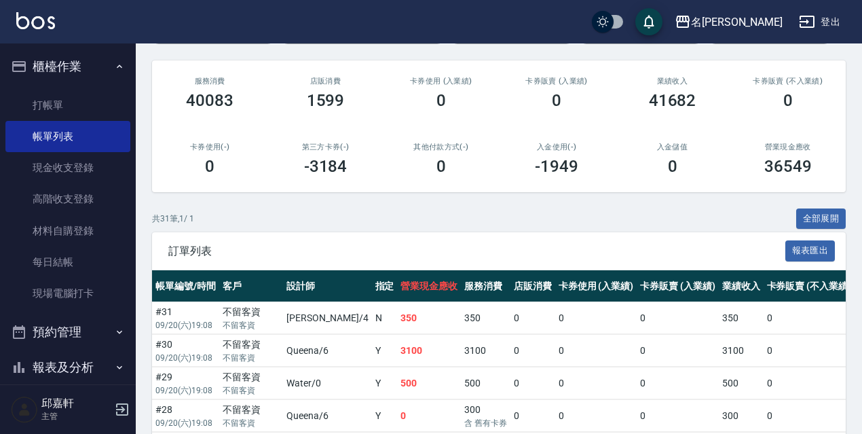
click at [808, 213] on button "全部展開" at bounding box center [821, 218] width 50 height 21
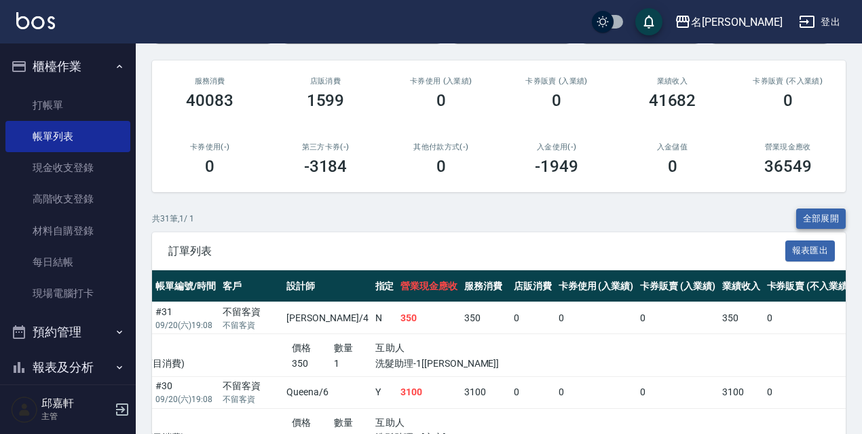
scroll to position [285, 0]
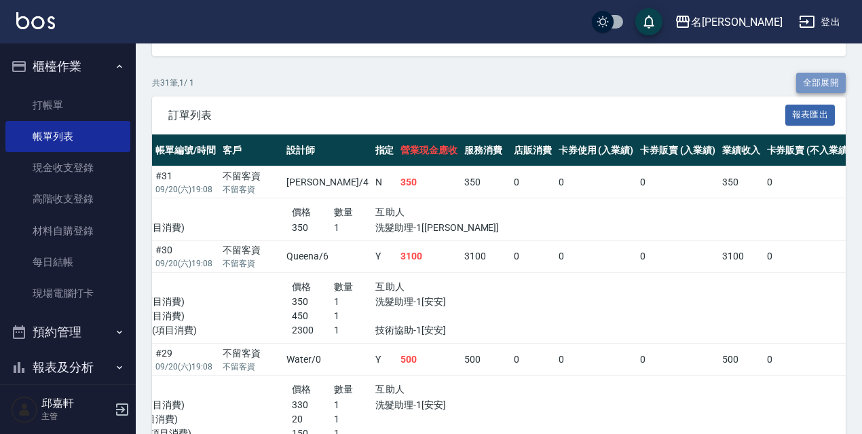
click at [827, 84] on button "全部展開" at bounding box center [821, 83] width 50 height 21
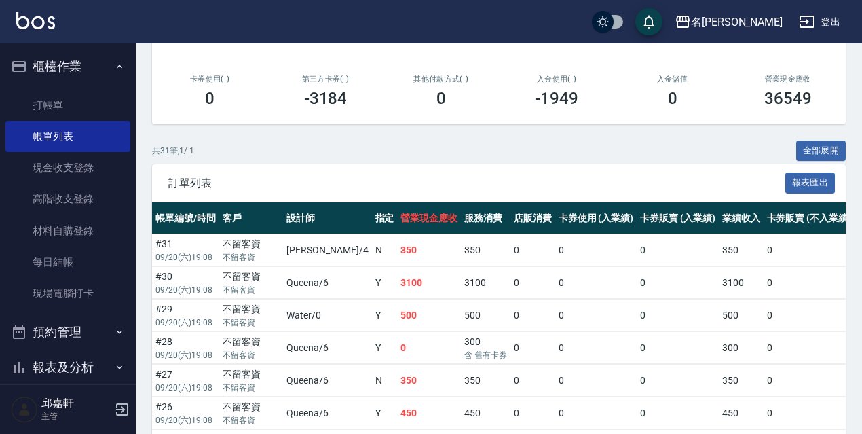
scroll to position [156, 0]
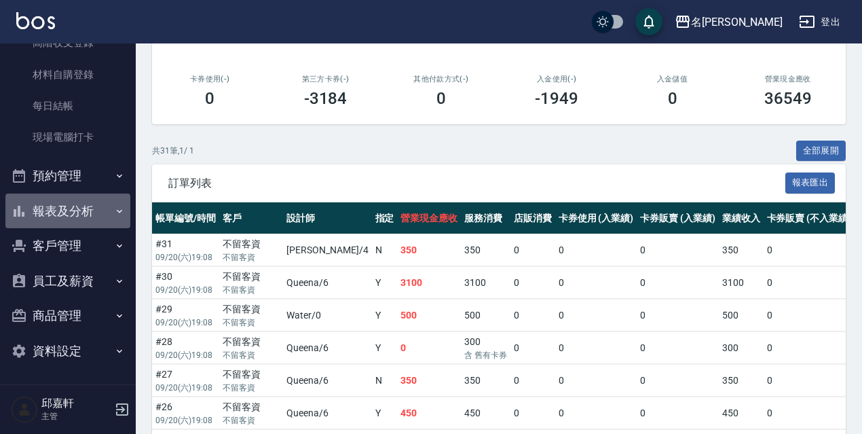
click at [76, 219] on button "報表及分析" at bounding box center [67, 210] width 125 height 35
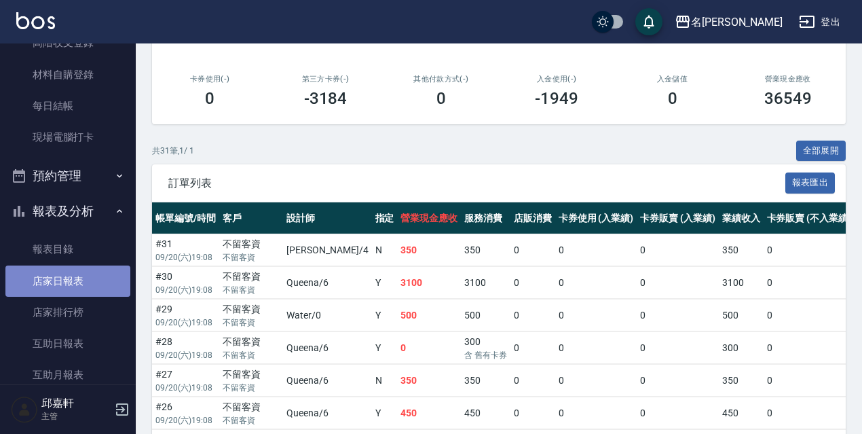
click at [78, 284] on link "店家日報表" at bounding box center [67, 280] width 125 height 31
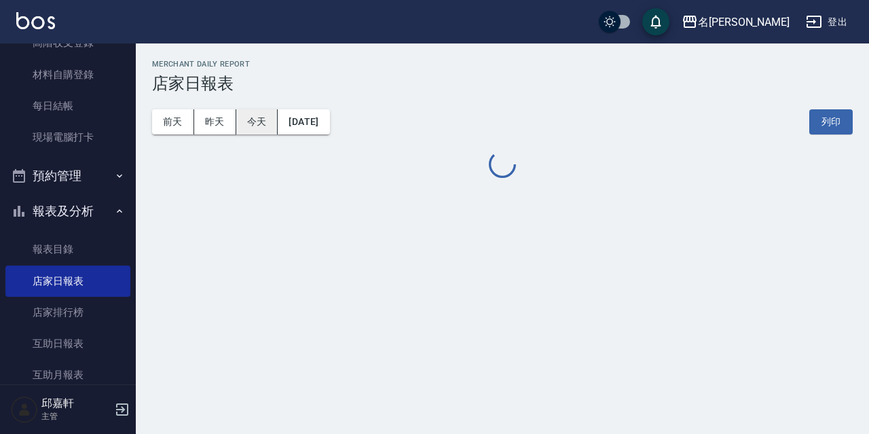
click at [249, 122] on button "今天" at bounding box center [257, 121] width 42 height 25
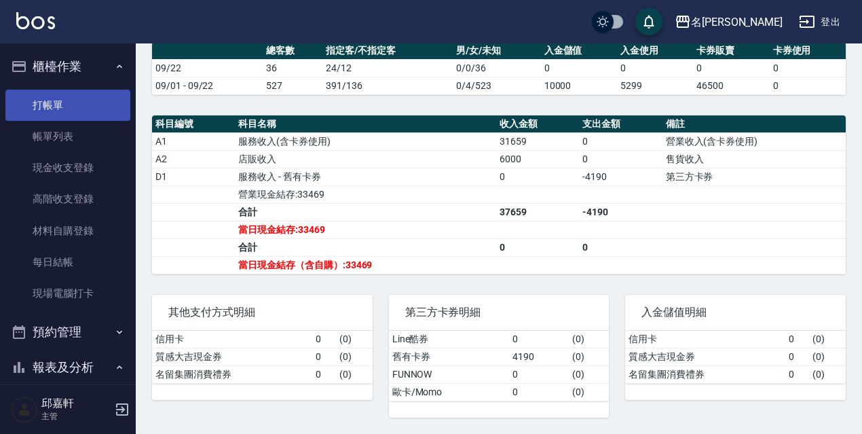
click at [39, 107] on link "打帳單" at bounding box center [67, 105] width 125 height 31
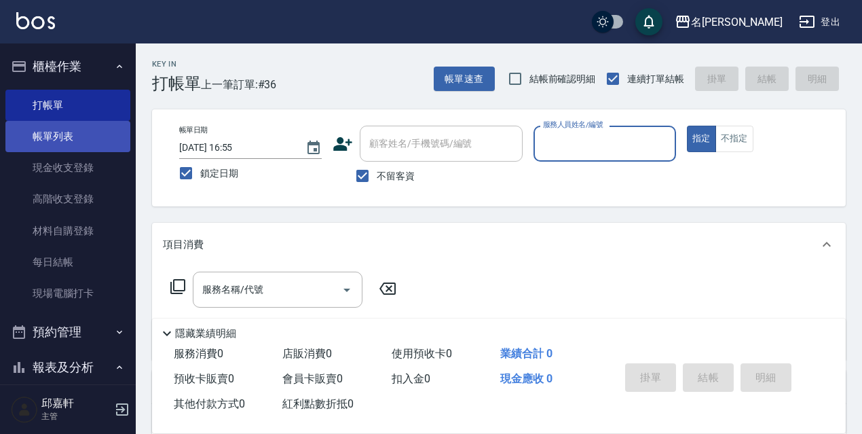
drag, startPoint x: 50, startPoint y: 147, endPoint x: 45, endPoint y: 138, distance: 9.4
click at [50, 147] on link "帳單列表" at bounding box center [67, 136] width 125 height 31
click at [45, 138] on link "帳單列表" at bounding box center [67, 136] width 125 height 31
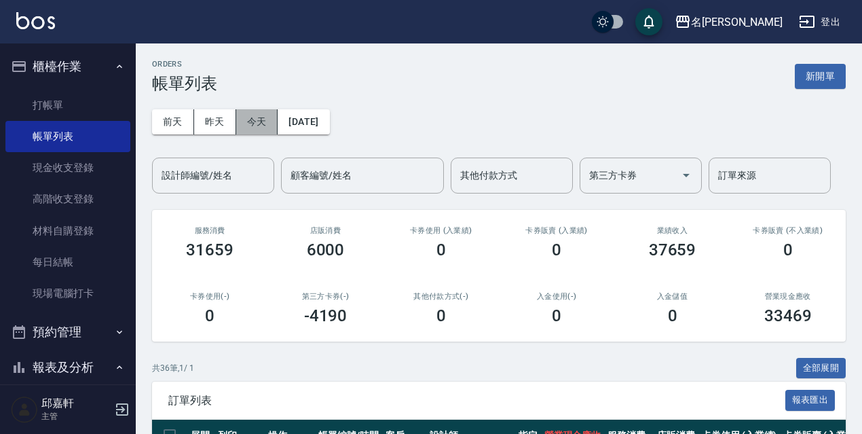
click at [271, 126] on button "今天" at bounding box center [257, 121] width 42 height 25
click at [834, 362] on button "全部展開" at bounding box center [821, 368] width 50 height 21
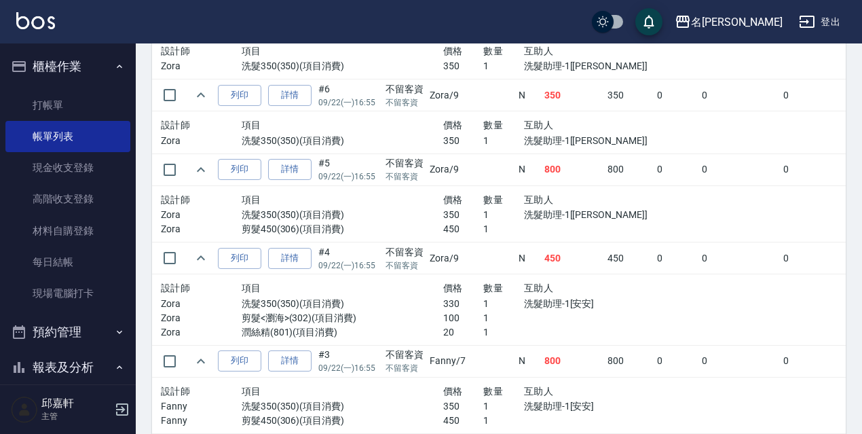
scroll to position [3227, 0]
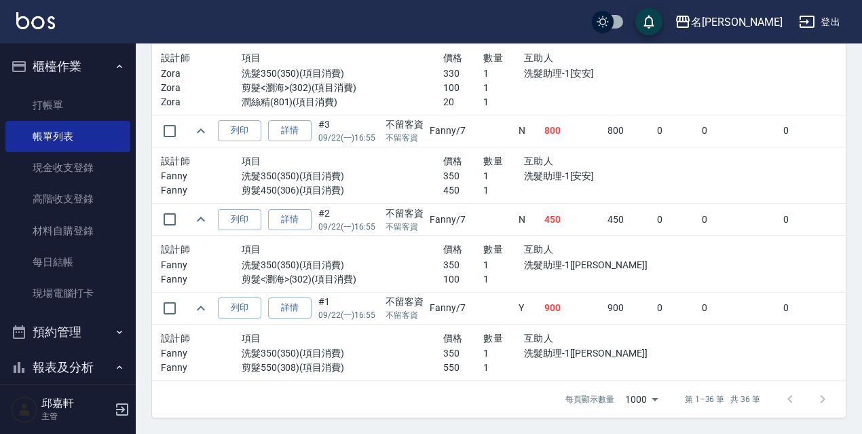
click at [567, 241] on div "互助人" at bounding box center [584, 249] width 121 height 17
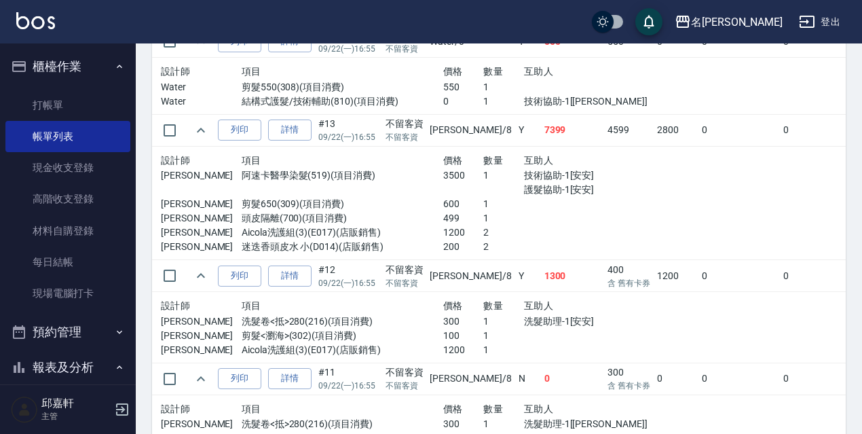
scroll to position [2249, 0]
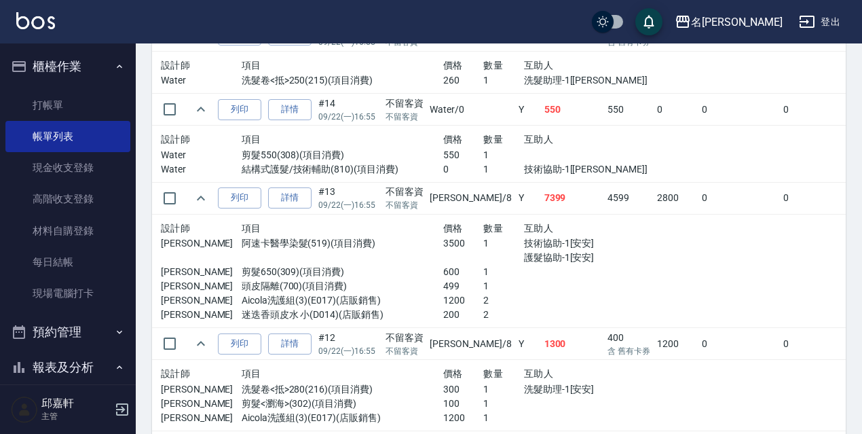
drag, startPoint x: 635, startPoint y: 225, endPoint x: 641, endPoint y: 223, distance: 7.3
click at [654, 223] on td at bounding box center [854, 271] width 400 height 114
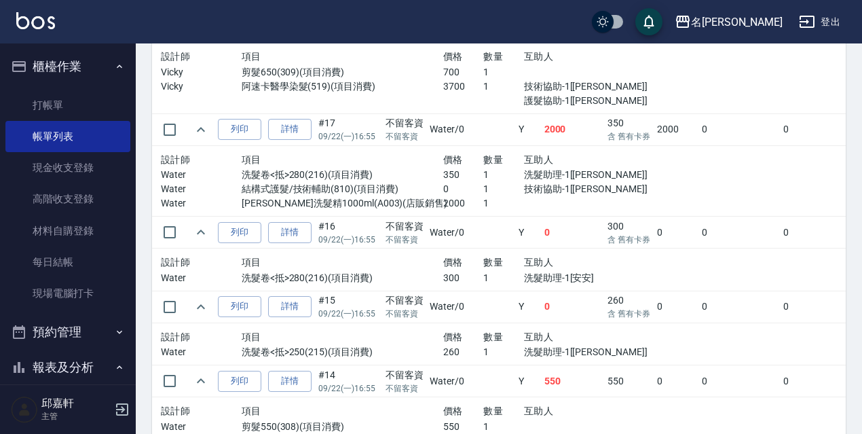
scroll to position [2046, 0]
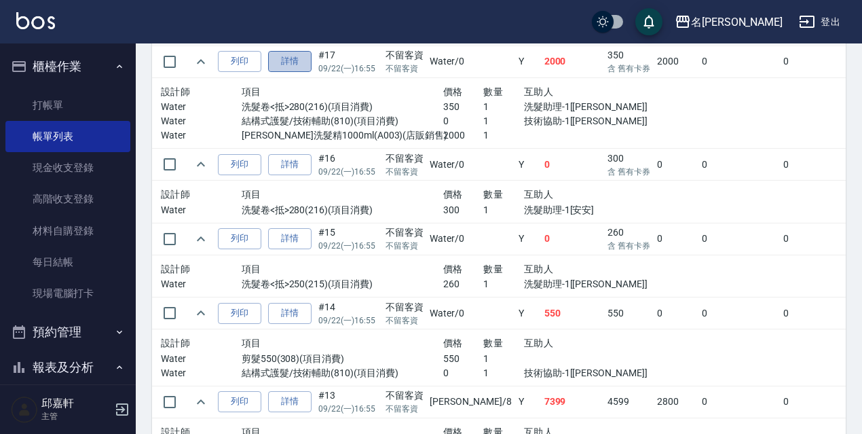
click at [290, 55] on link "詳情" at bounding box center [289, 61] width 43 height 21
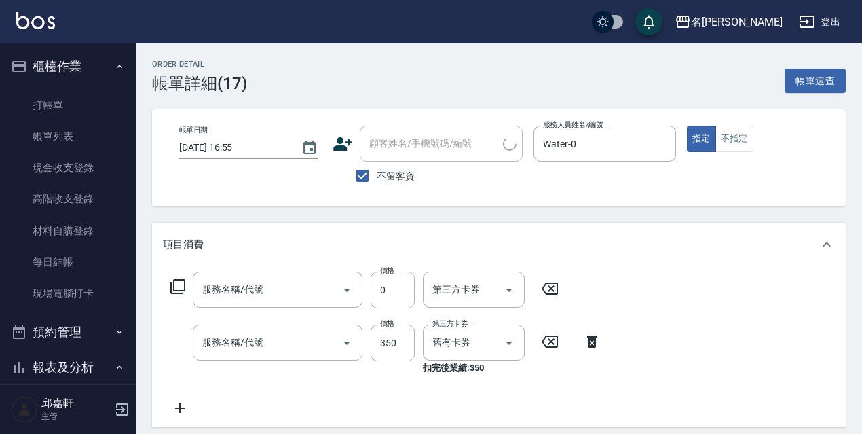
type input "[DATE] 16:55"
checkbox input "true"
type input "Water-0"
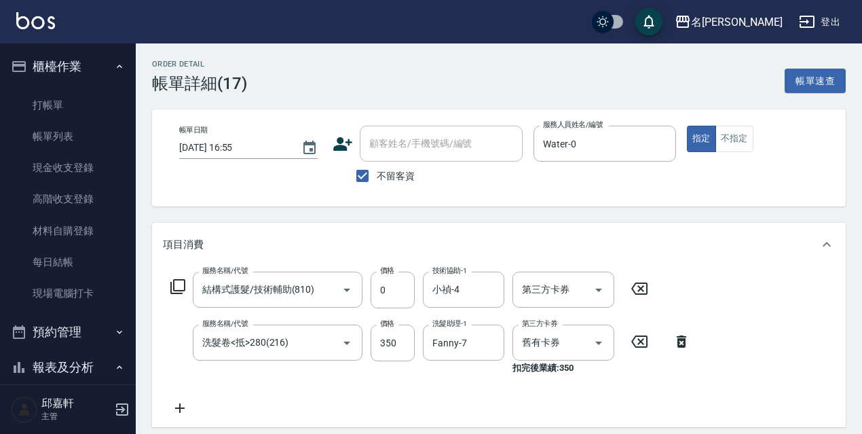
scroll to position [254, 0]
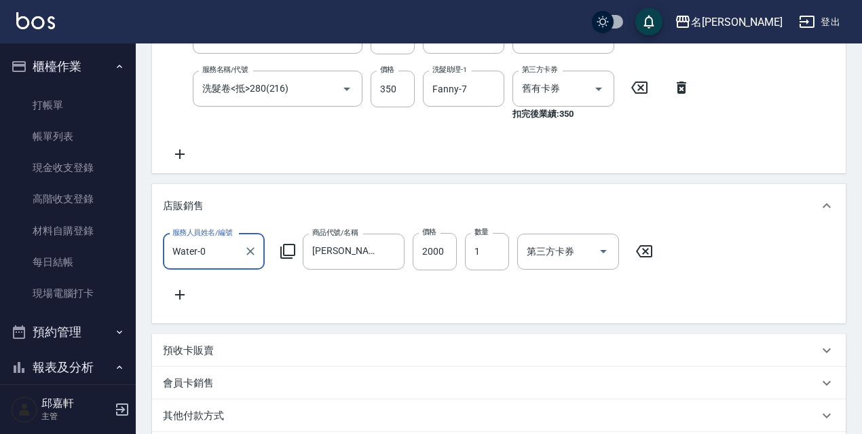
type input "結構式護髮/技術輔助(810)"
type input "洗髮卷<抵>280(216)"
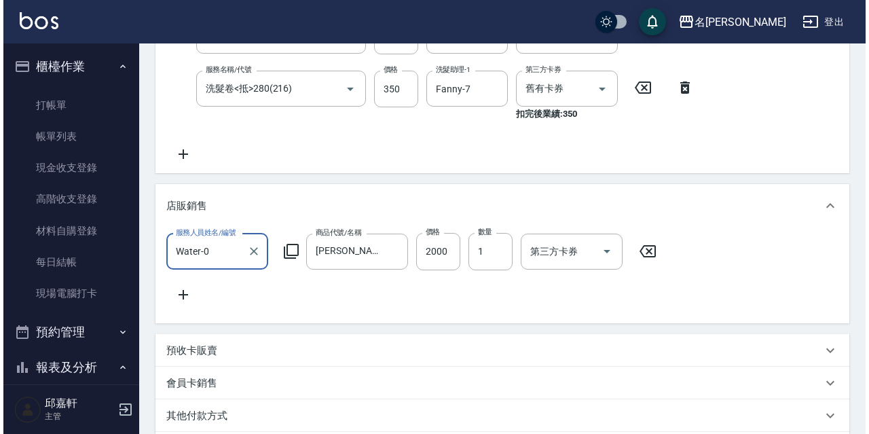
scroll to position [0, 0]
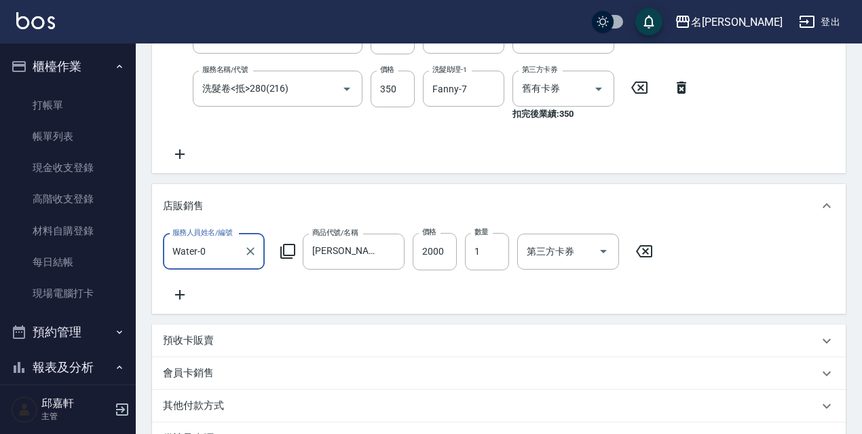
click at [639, 252] on icon at bounding box center [644, 251] width 34 height 16
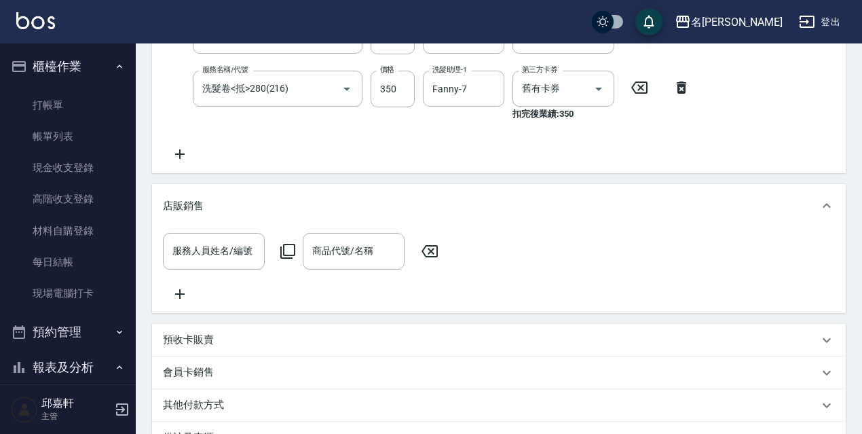
click at [293, 248] on icon at bounding box center [288, 251] width 16 height 16
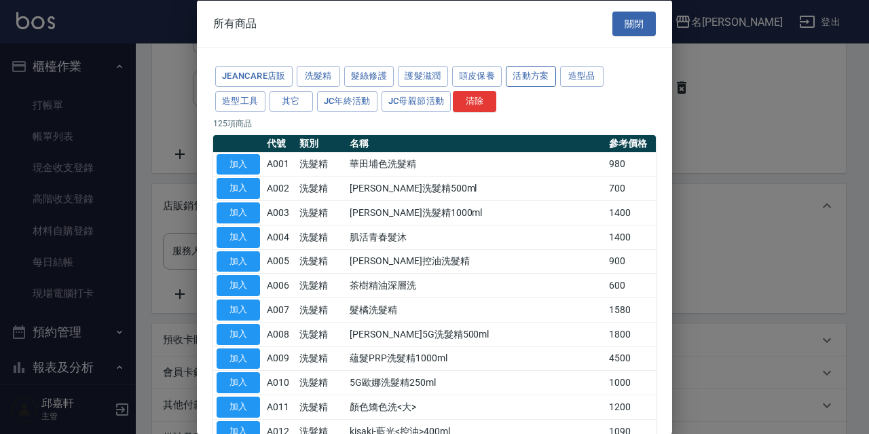
click at [525, 71] on button "活動方案" at bounding box center [531, 76] width 50 height 21
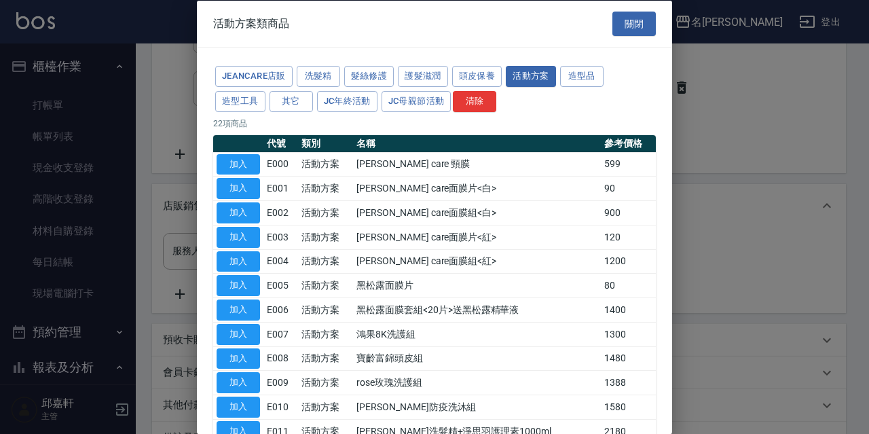
scroll to position [326, 0]
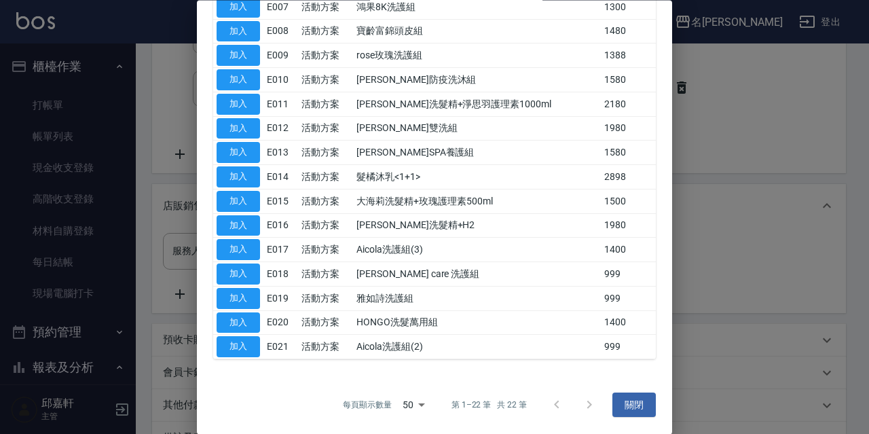
click at [405, 227] on td "海莉洗髮精+H2" at bounding box center [477, 226] width 248 height 24
click at [243, 221] on button "加入" at bounding box center [238, 225] width 43 height 21
type input "海莉洗髮精+H2"
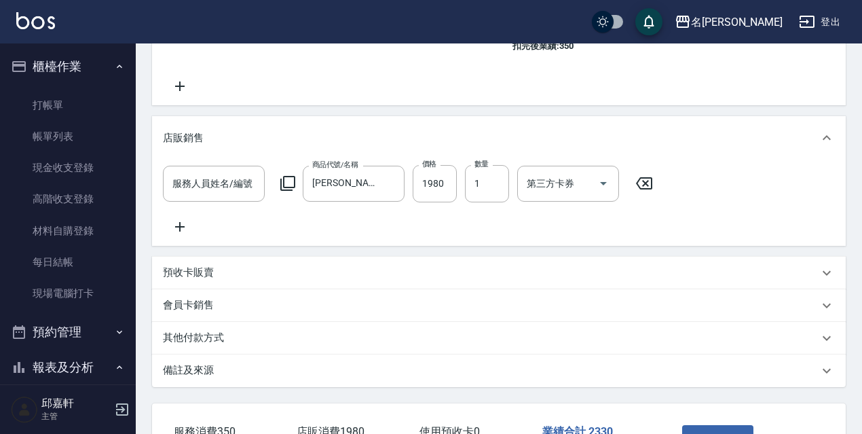
scroll to position [432, 0]
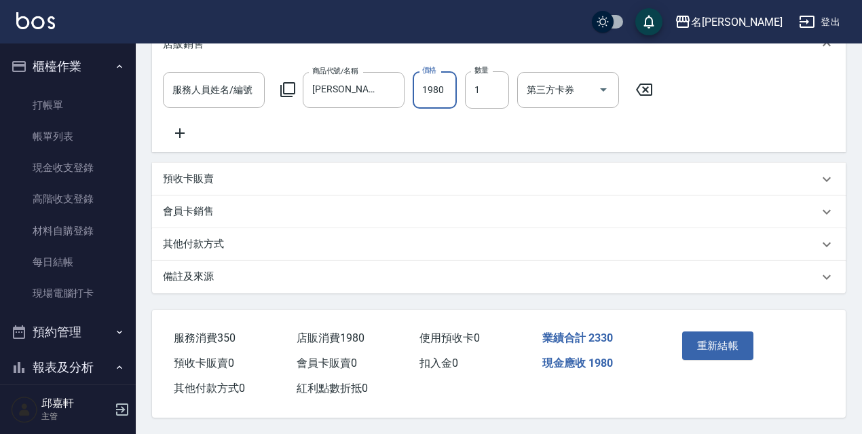
click at [450, 78] on input "1980" at bounding box center [435, 89] width 44 height 37
type input "2000"
click at [753, 335] on button "重新結帳" at bounding box center [718, 345] width 72 height 29
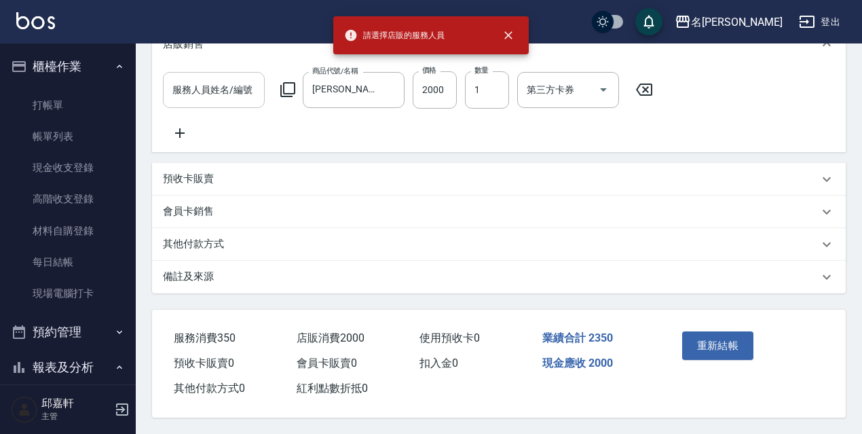
click at [225, 85] on div "服務人員姓名/編號" at bounding box center [214, 90] width 102 height 36
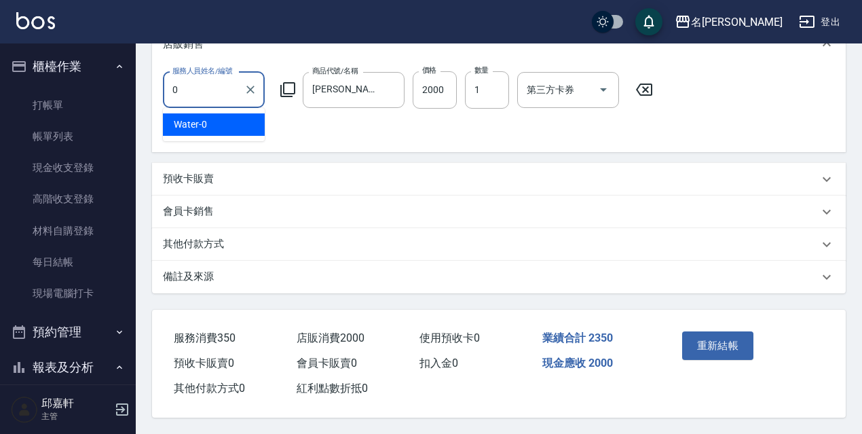
type input "Water-0"
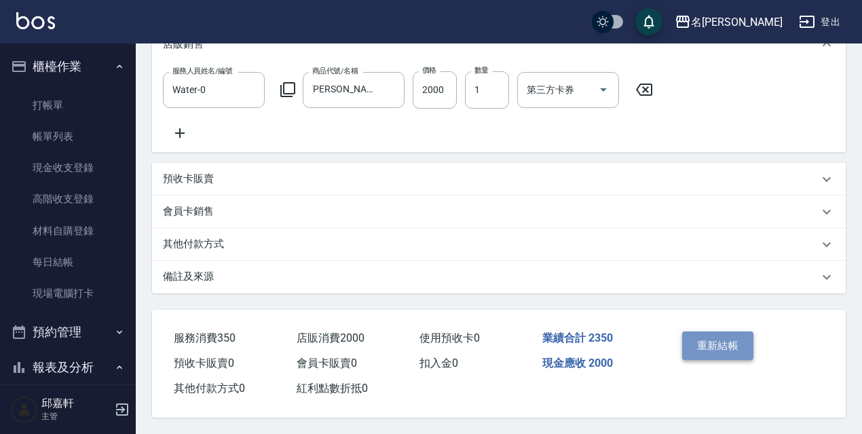
scroll to position [0, 0]
click at [722, 343] on button "重新結帳" at bounding box center [718, 345] width 72 height 29
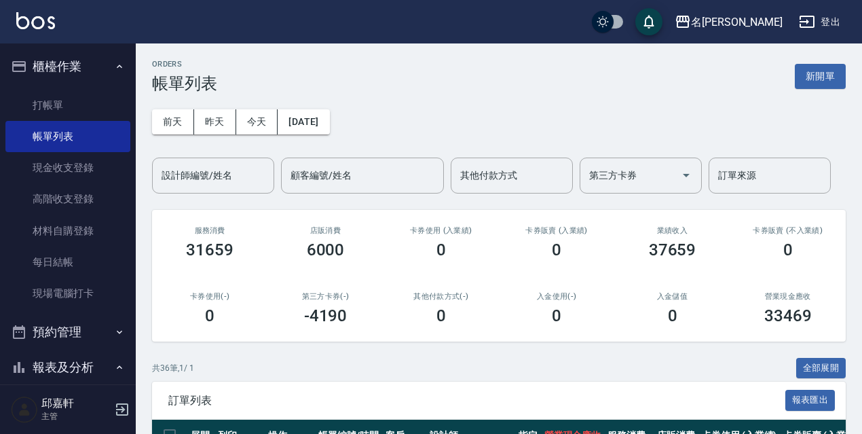
scroll to position [204, 0]
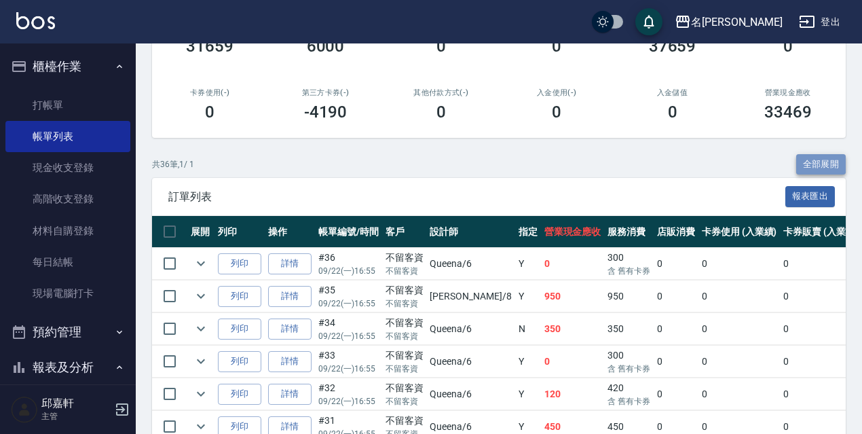
click at [840, 168] on button "全部展開" at bounding box center [821, 164] width 50 height 21
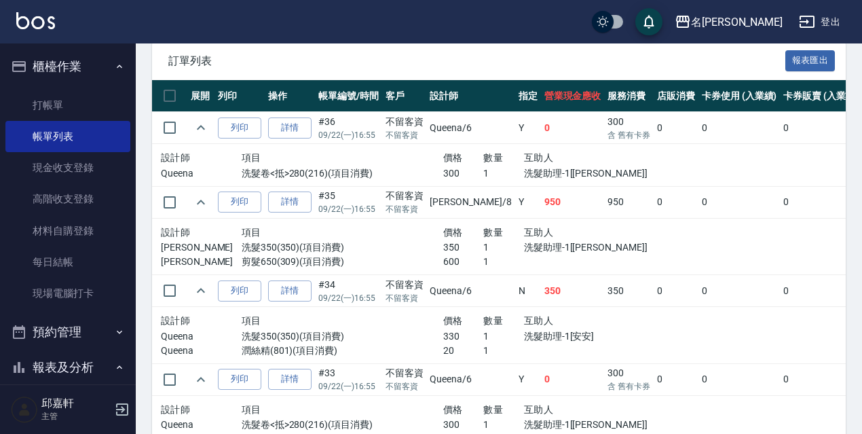
scroll to position [271, 0]
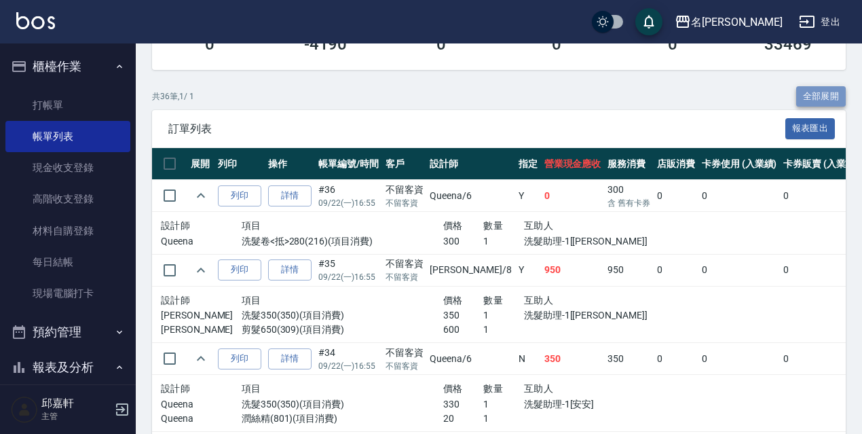
click at [817, 92] on button "全部展開" at bounding box center [821, 96] width 50 height 21
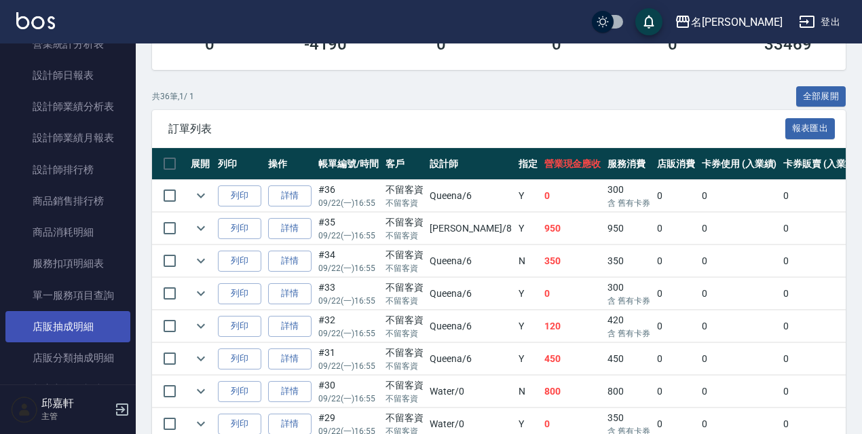
scroll to position [508, 0]
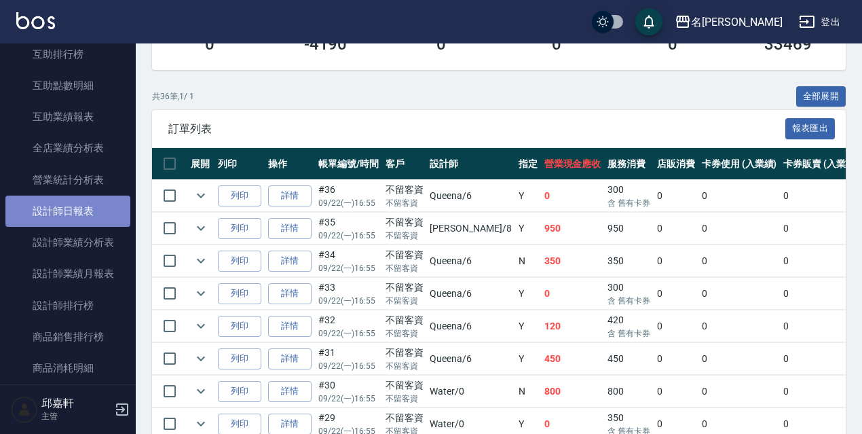
click at [75, 215] on link "設計師日報表" at bounding box center [67, 210] width 125 height 31
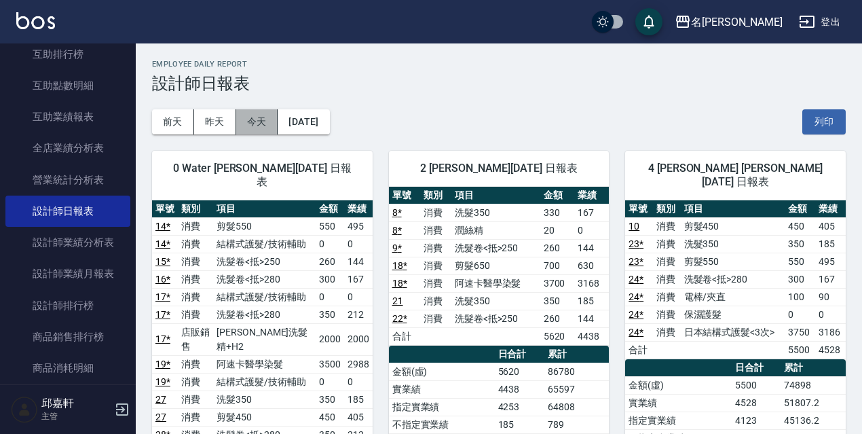
click at [255, 109] on button "今天" at bounding box center [257, 121] width 42 height 25
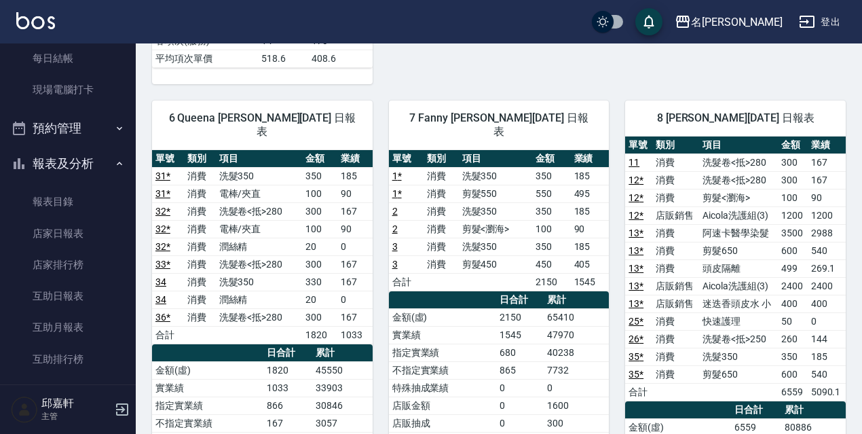
scroll to position [271, 0]
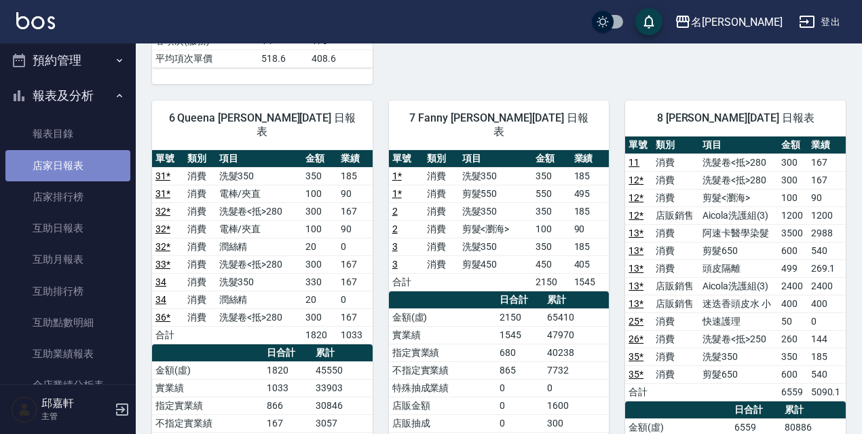
click at [76, 155] on link "店家日報表" at bounding box center [67, 165] width 125 height 31
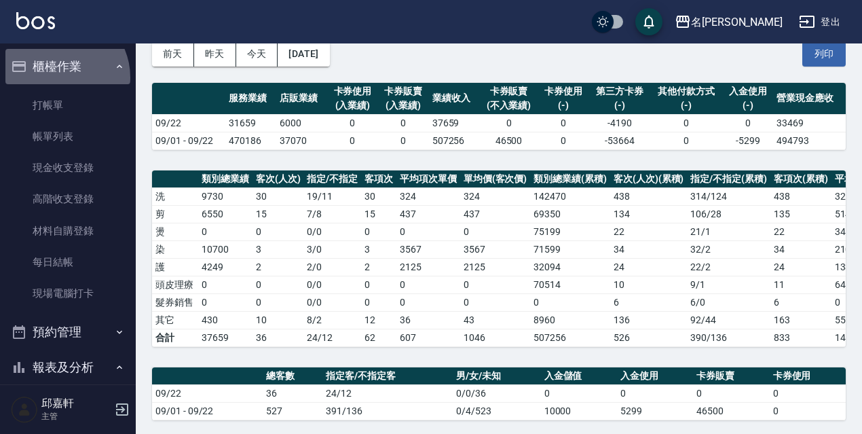
click at [57, 77] on button "櫃檯作業" at bounding box center [67, 66] width 125 height 35
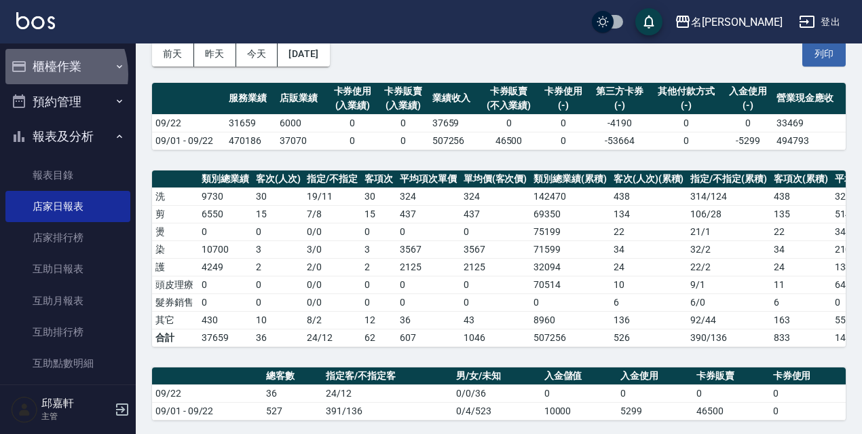
click at [45, 74] on button "櫃檯作業" at bounding box center [67, 66] width 125 height 35
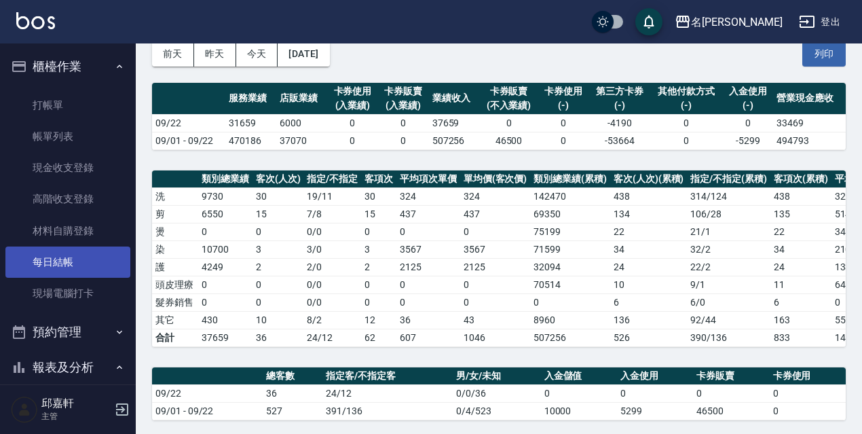
click at [81, 263] on link "每日結帳" at bounding box center [67, 261] width 125 height 31
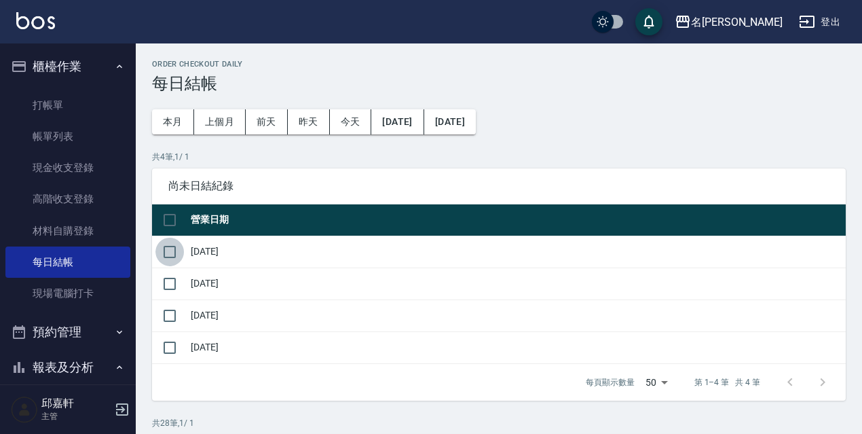
click at [165, 257] on input "checkbox" at bounding box center [169, 252] width 29 height 29
checkbox input "true"
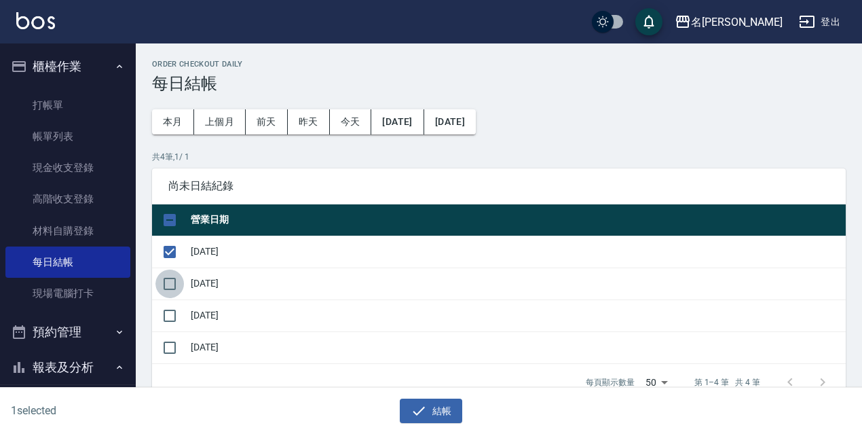
click at [166, 284] on input "checkbox" at bounding box center [169, 283] width 29 height 29
checkbox input "true"
click at [182, 323] on input "checkbox" at bounding box center [169, 315] width 29 height 29
click at [178, 313] on input "checkbox" at bounding box center [169, 315] width 29 height 29
checkbox input "false"
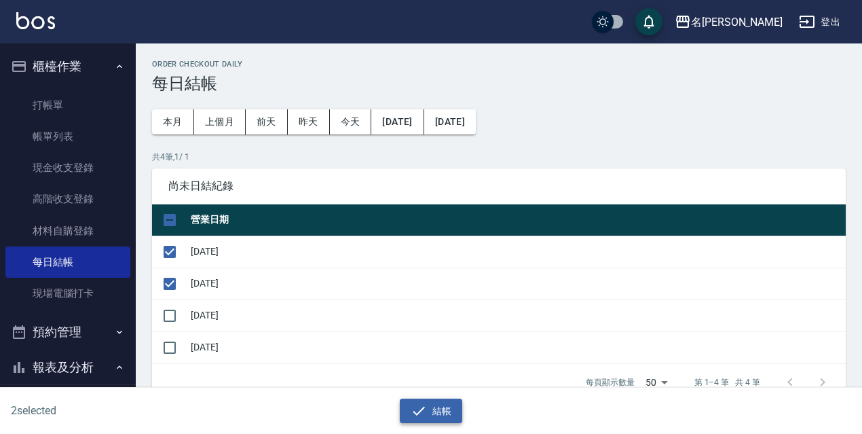
drag, startPoint x: 405, startPoint y: 400, endPoint x: 415, endPoint y: 406, distance: 11.3
click at [415, 406] on button "結帳" at bounding box center [431, 410] width 63 height 25
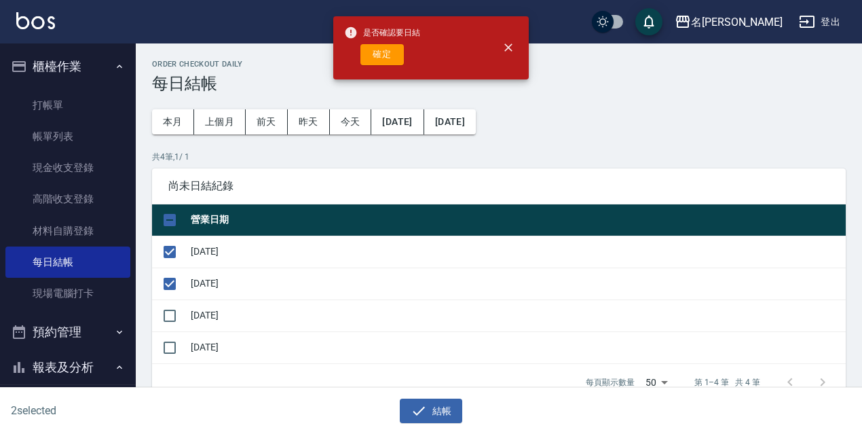
click at [358, 57] on div "確定" at bounding box center [382, 54] width 76 height 21
click at [358, 56] on div "確定" at bounding box center [382, 54] width 76 height 21
click at [365, 53] on button "確定" at bounding box center [381, 54] width 43 height 21
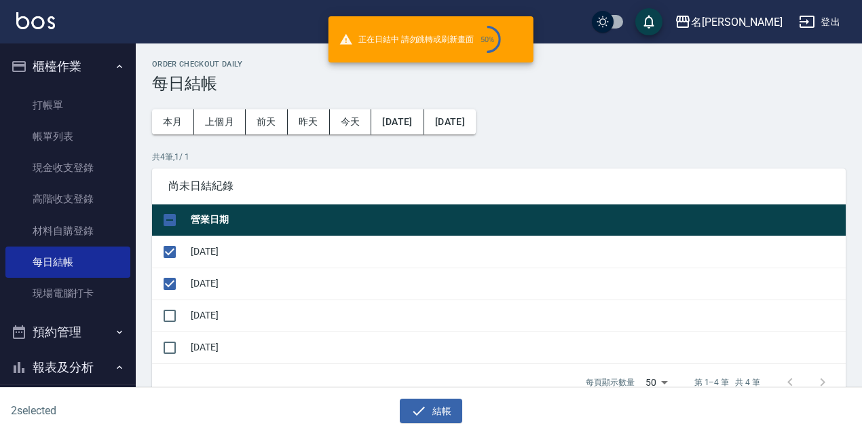
checkbox input "false"
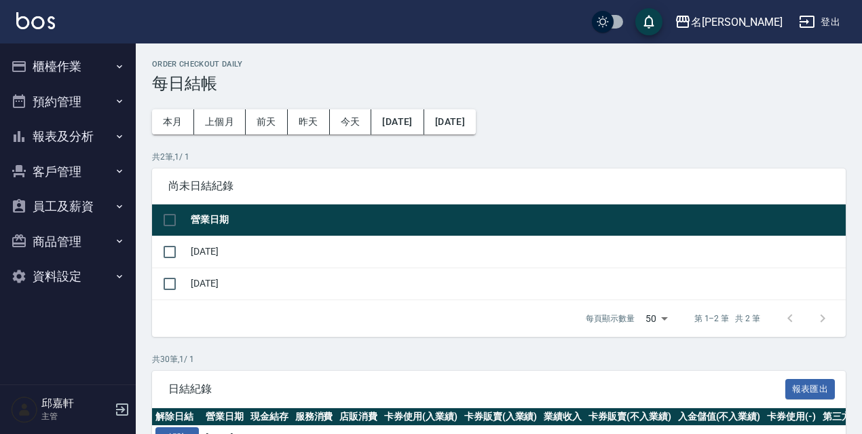
click at [75, 62] on button "櫃檯作業" at bounding box center [67, 66] width 125 height 35
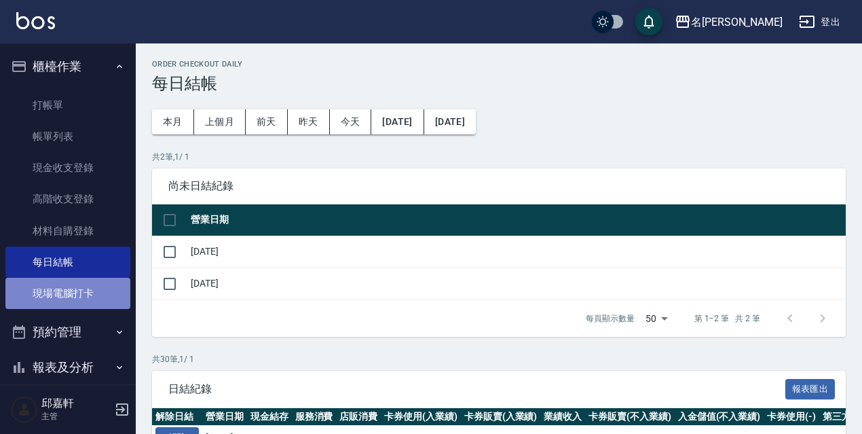
click at [75, 290] on link "現場電腦打卡" at bounding box center [67, 293] width 125 height 31
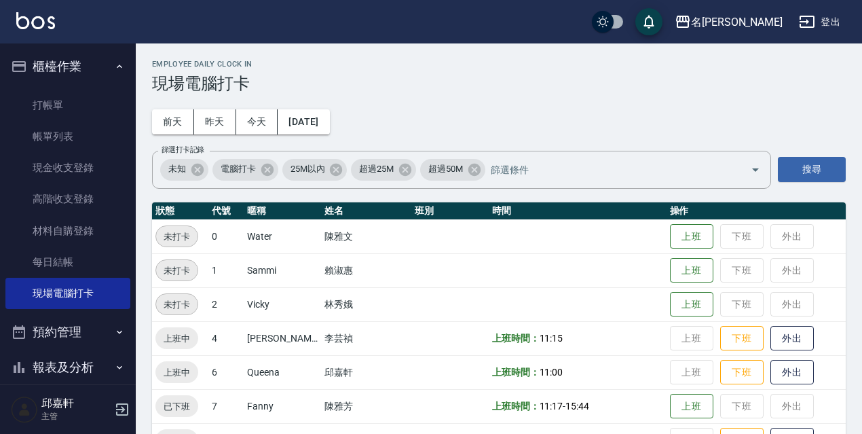
scroll to position [271, 0]
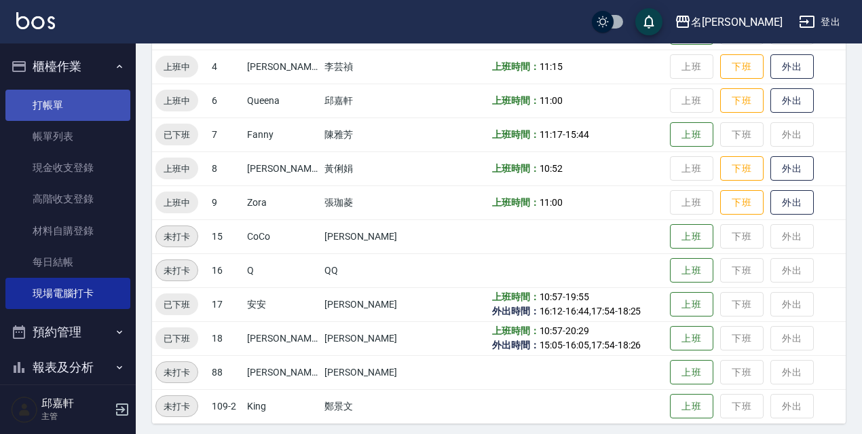
click at [110, 118] on link "打帳單" at bounding box center [67, 105] width 125 height 31
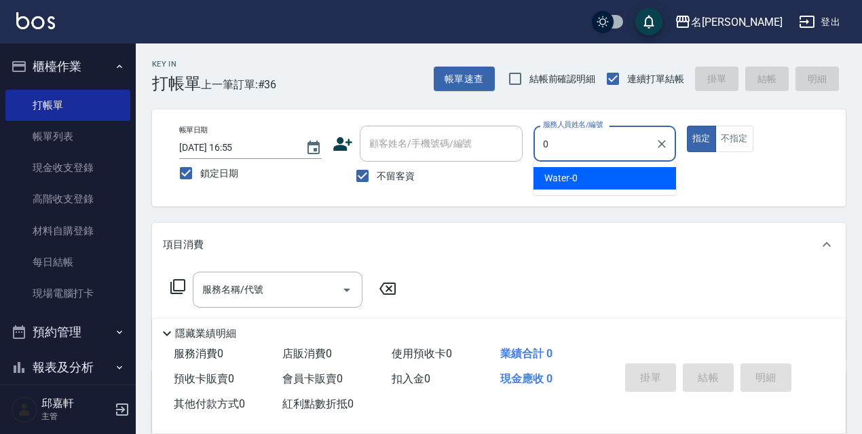
type input "Water-0"
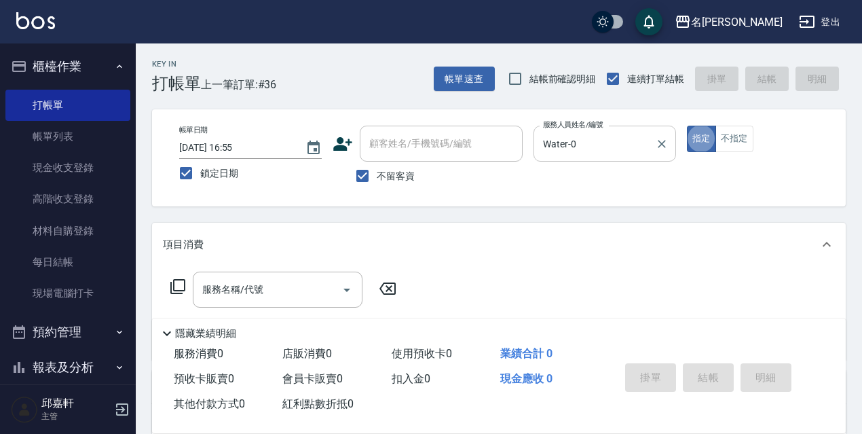
type button "true"
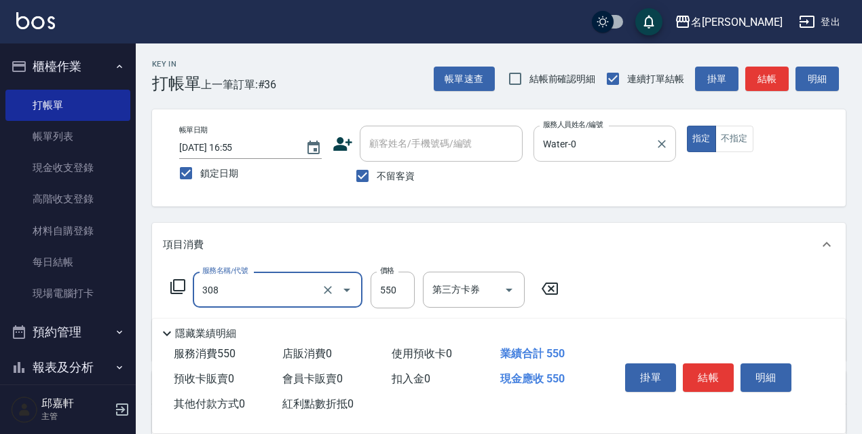
type input "剪髮550(308)"
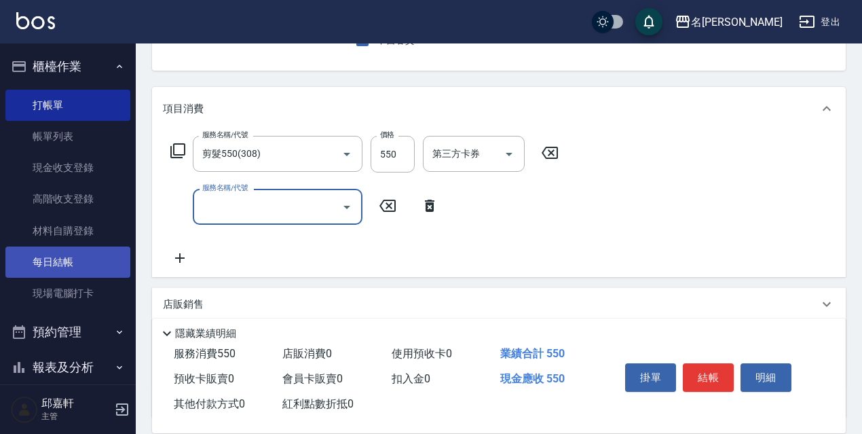
scroll to position [68, 0]
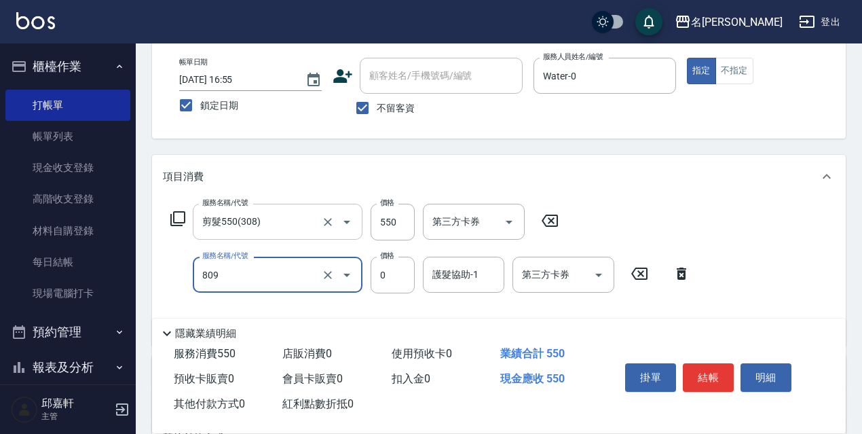
type input "保濕護髮(809)"
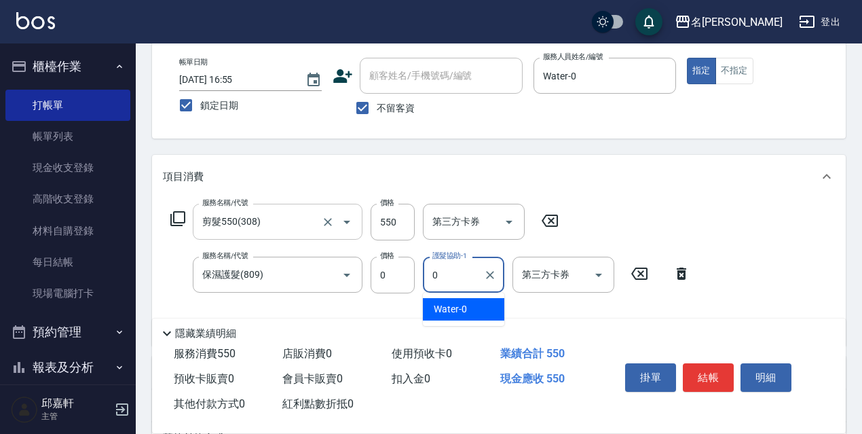
type input "Water-0"
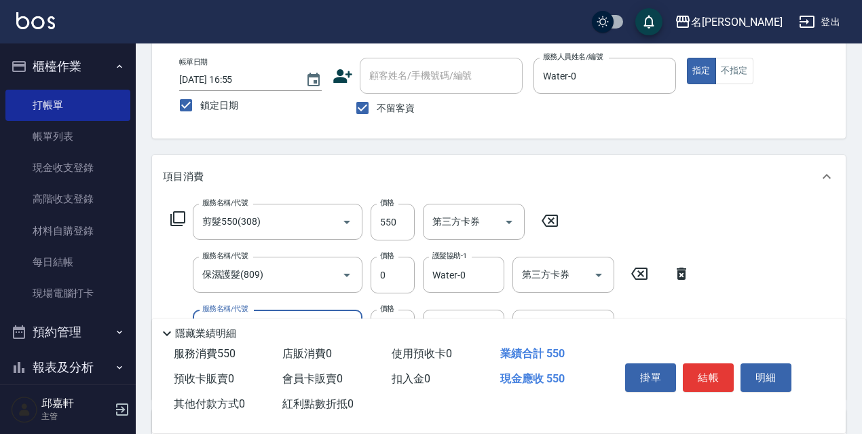
type input "結構式護髮/技術輔助(810)"
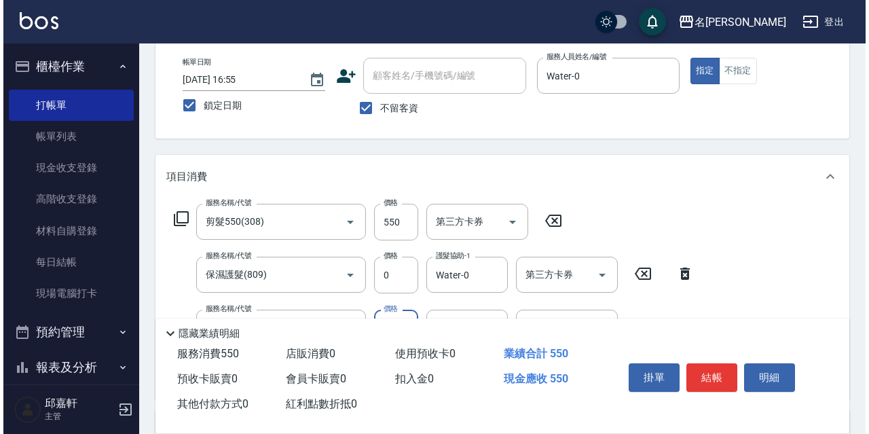
scroll to position [204, 0]
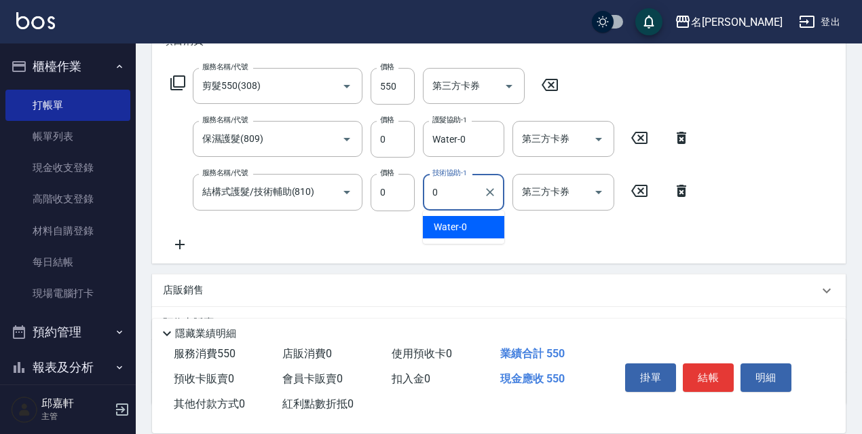
type input "Water-0"
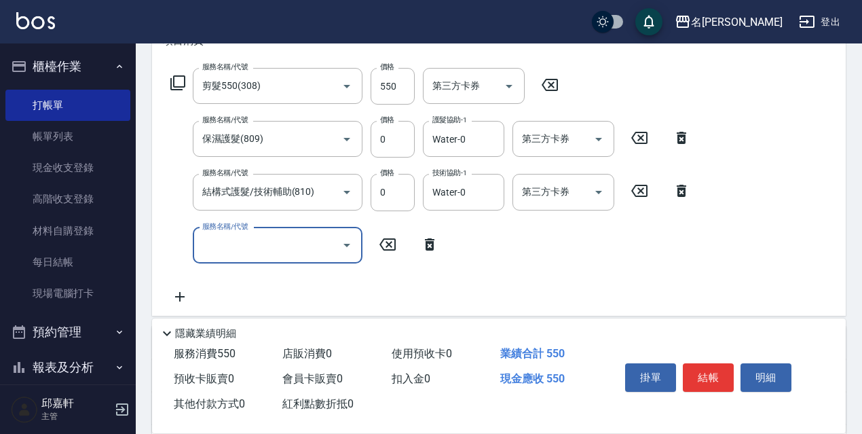
click at [168, 77] on div "服務名稱/代號 剪髮550(308) 服務名稱/代號 價格 550 價格 第三方卡券 第三方卡券" at bounding box center [365, 86] width 404 height 37
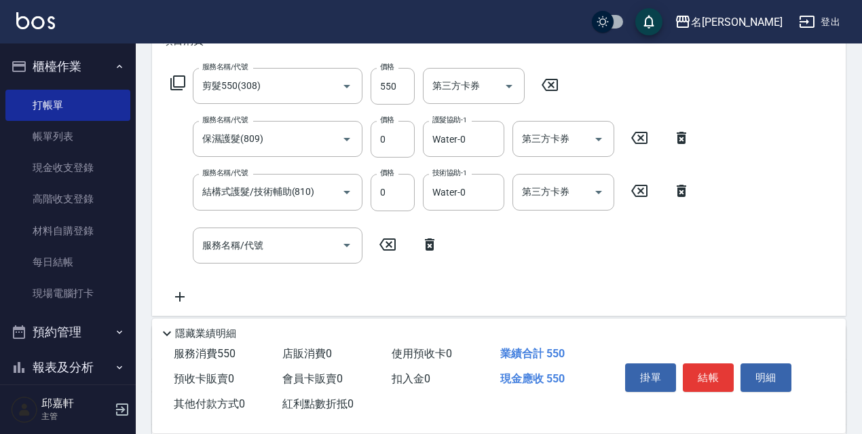
click at [170, 83] on icon at bounding box center [177, 82] width 15 height 15
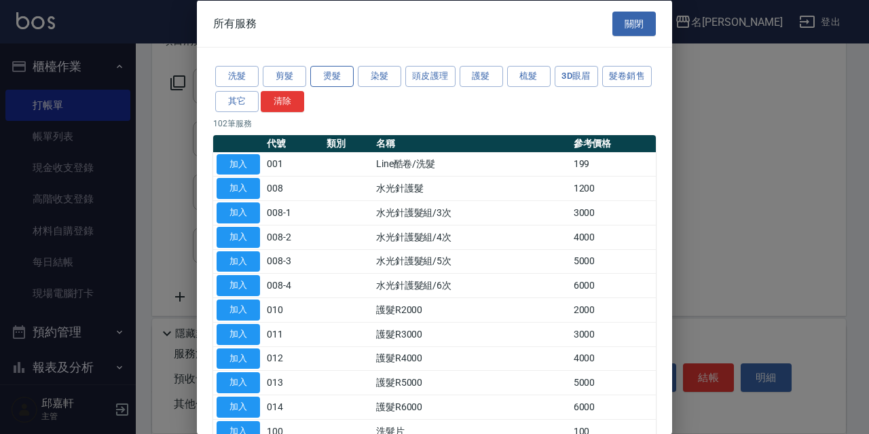
click at [333, 72] on button "燙髮" at bounding box center [331, 76] width 43 height 21
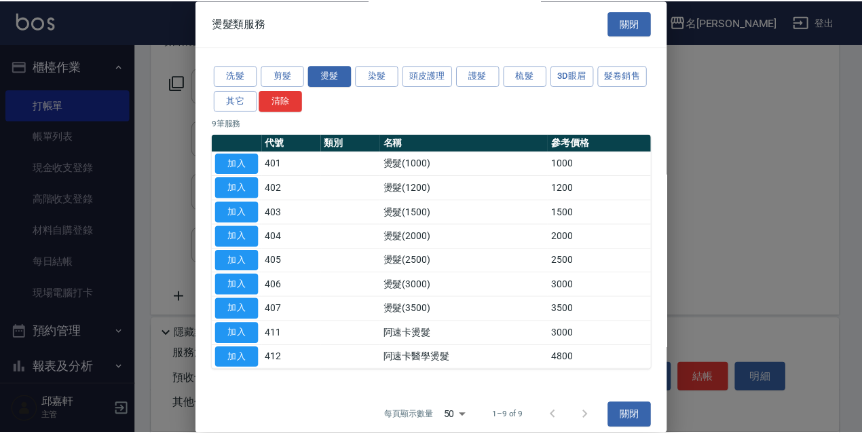
scroll to position [11, 0]
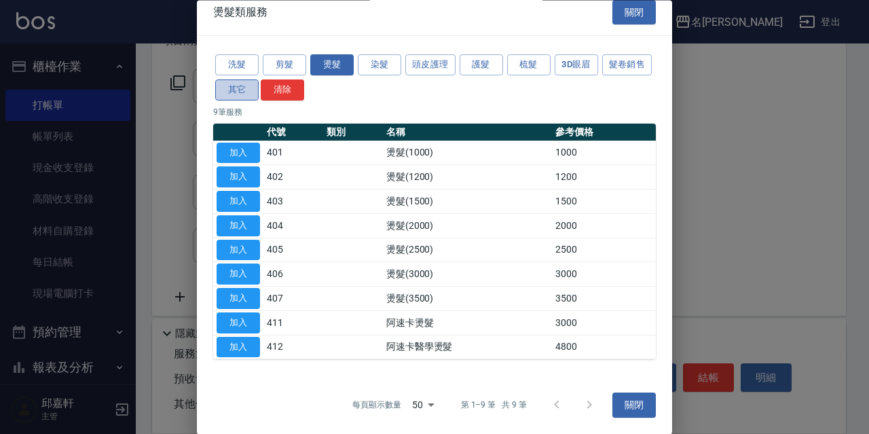
click at [259, 91] on button "其它" at bounding box center [236, 89] width 43 height 21
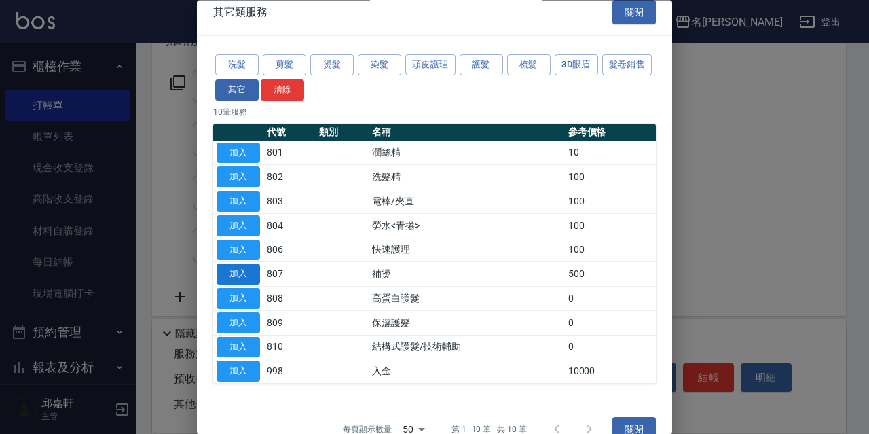
click at [240, 276] on button "加入" at bounding box center [238, 274] width 43 height 21
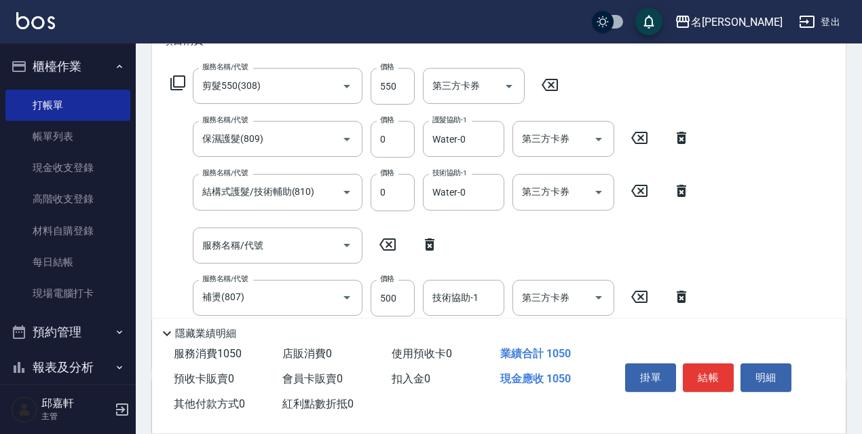
scroll to position [271, 0]
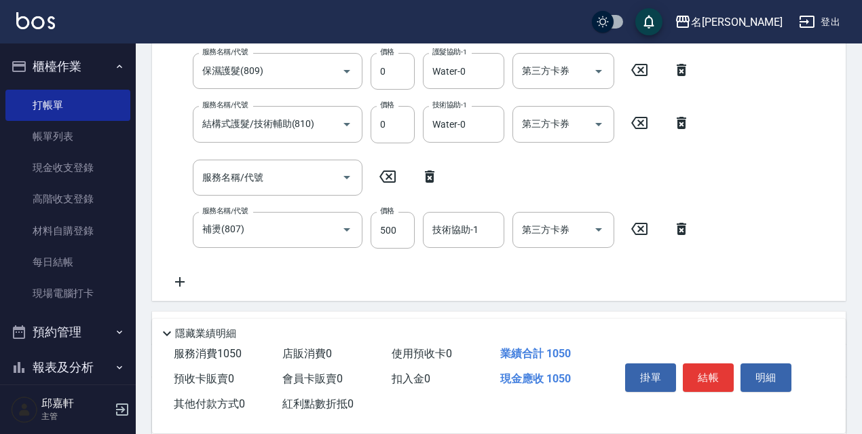
click at [434, 175] on icon at bounding box center [430, 176] width 34 height 16
type input "補燙(807)"
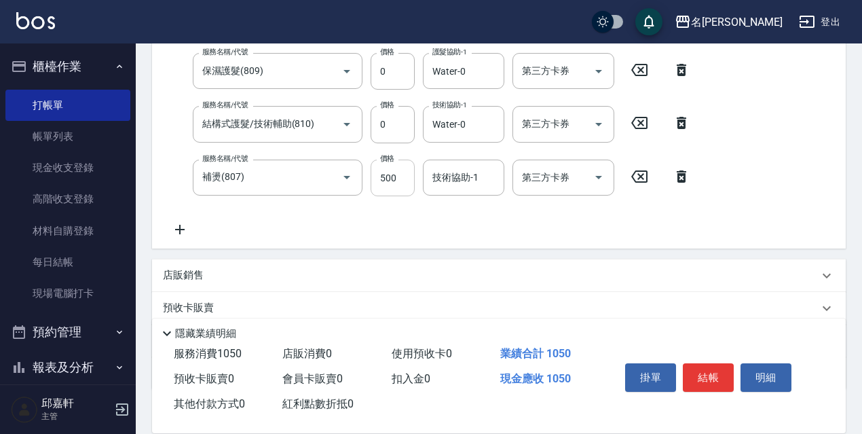
click at [382, 168] on input "500" at bounding box center [393, 178] width 44 height 37
type input "600"
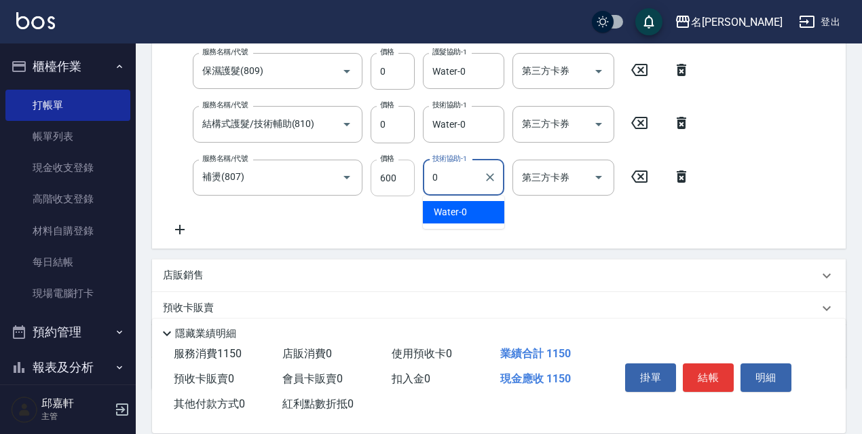
type input "Water-0"
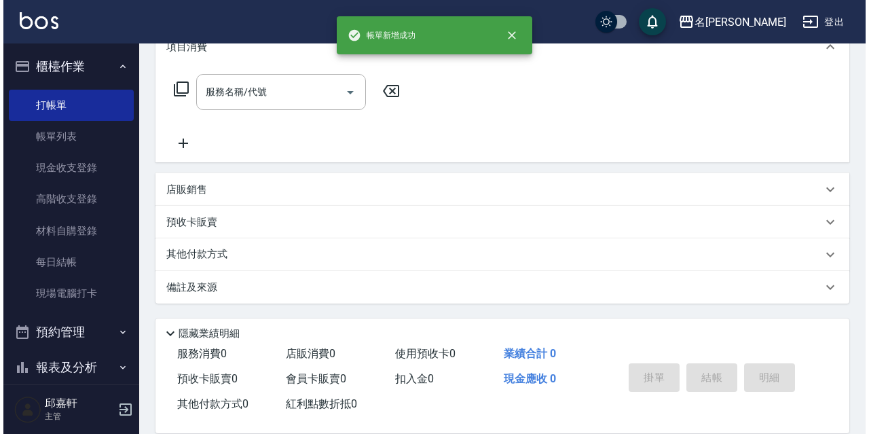
scroll to position [0, 0]
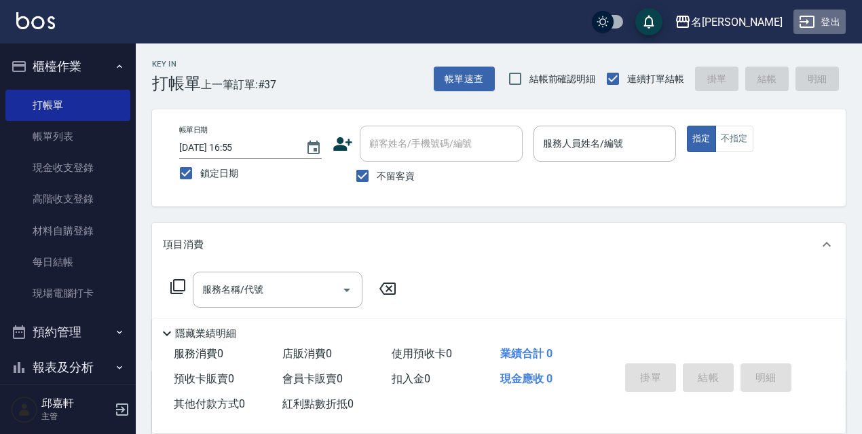
click at [810, 26] on icon "button" at bounding box center [807, 22] width 16 height 16
